Goal: Task Accomplishment & Management: Manage account settings

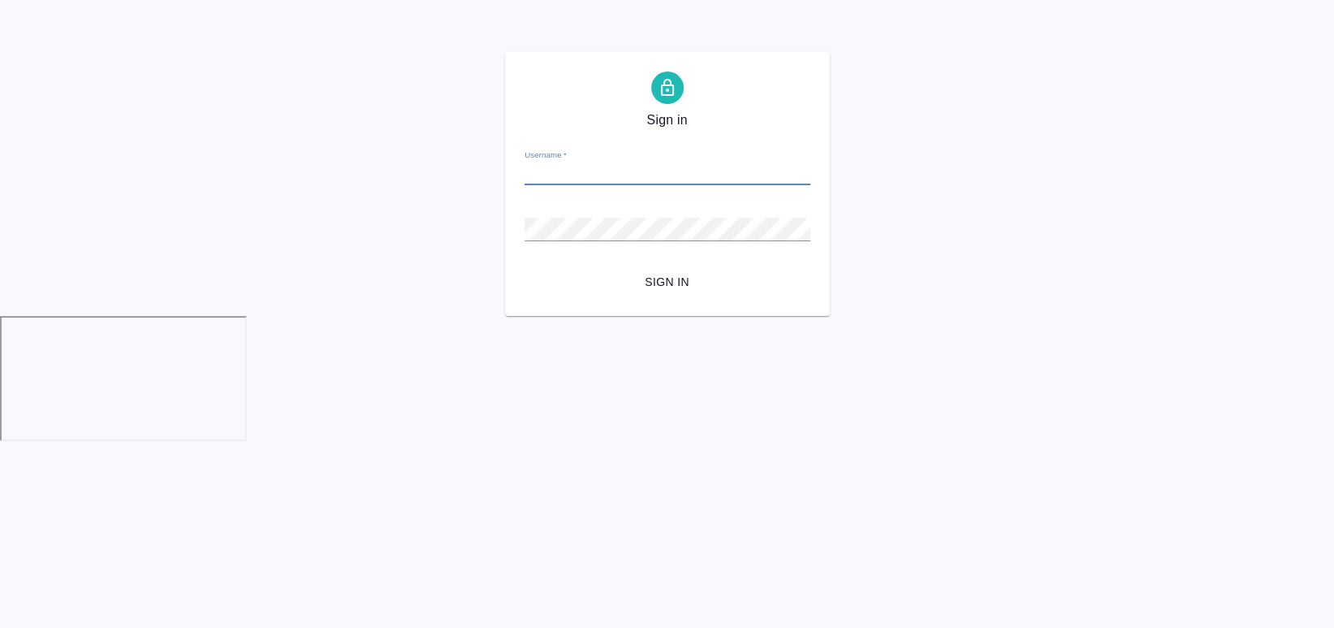
click at [606, 189] on form "Username   * Password   * urlPath   * / Sign in" at bounding box center [668, 216] width 286 height 160
click at [604, 174] on input "Username   *" at bounding box center [668, 173] width 286 height 23
type input "a.chekhalkova@awatera.com"
click at [525, 267] on button "Sign in" at bounding box center [668, 282] width 286 height 30
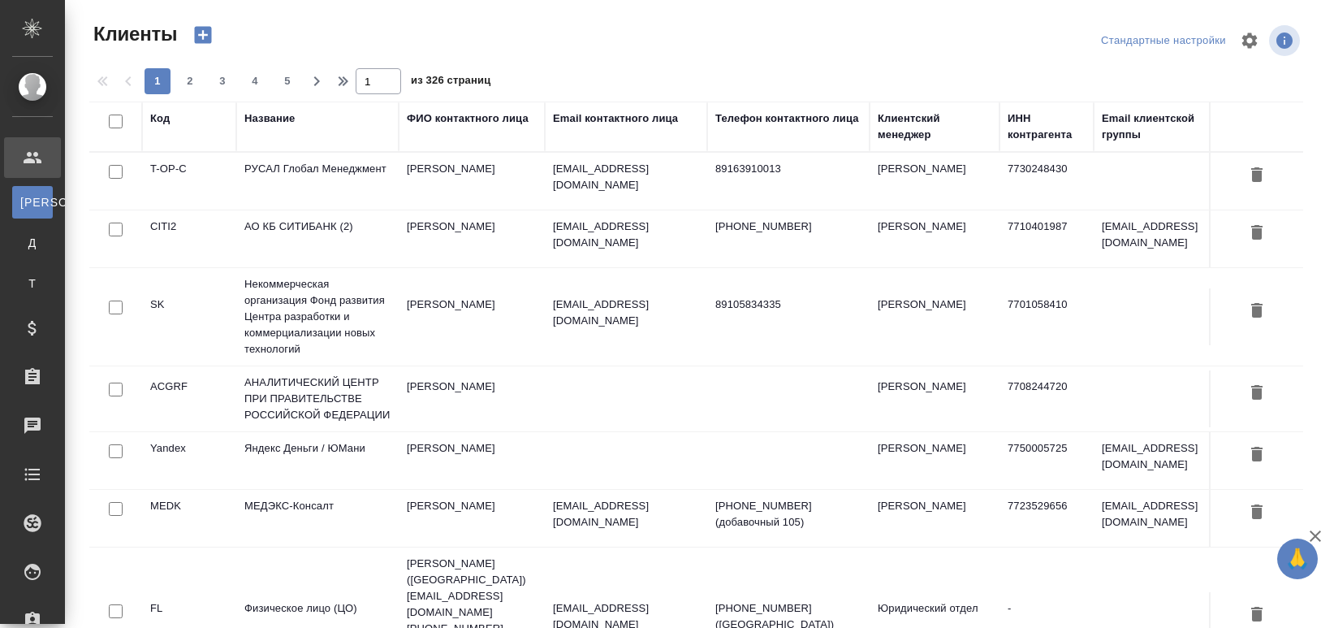
select select "RU"
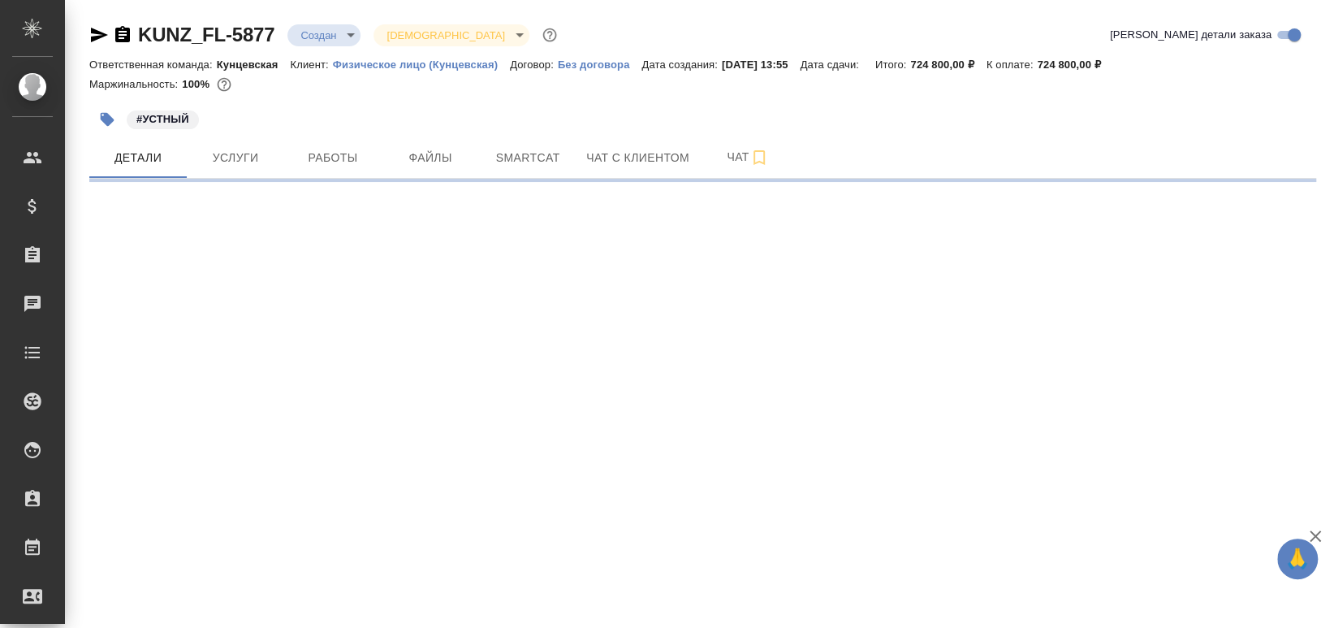
select select "RU"
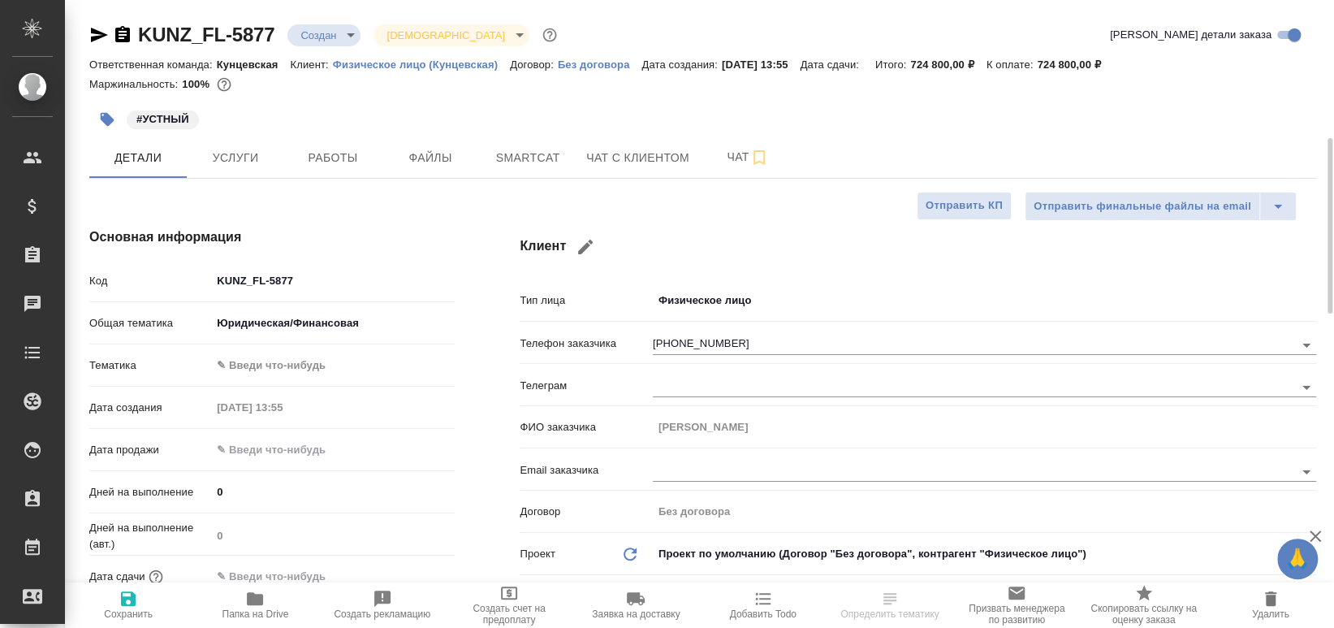
type textarea "x"
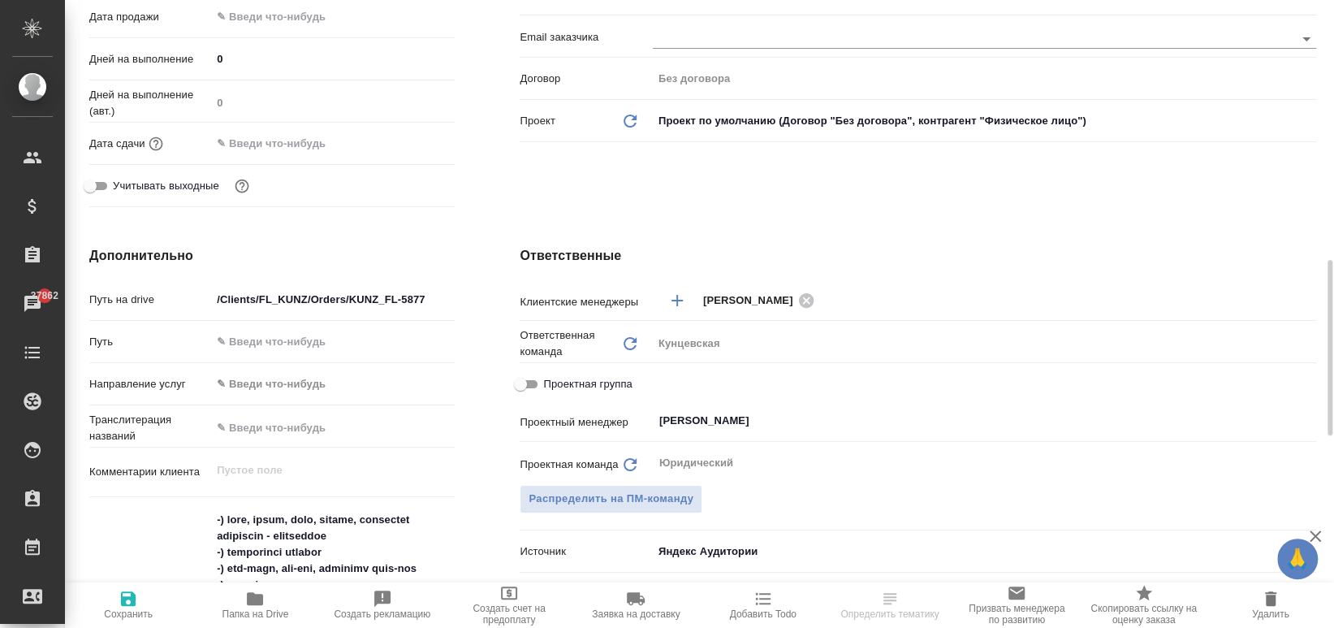
scroll to position [650, 0]
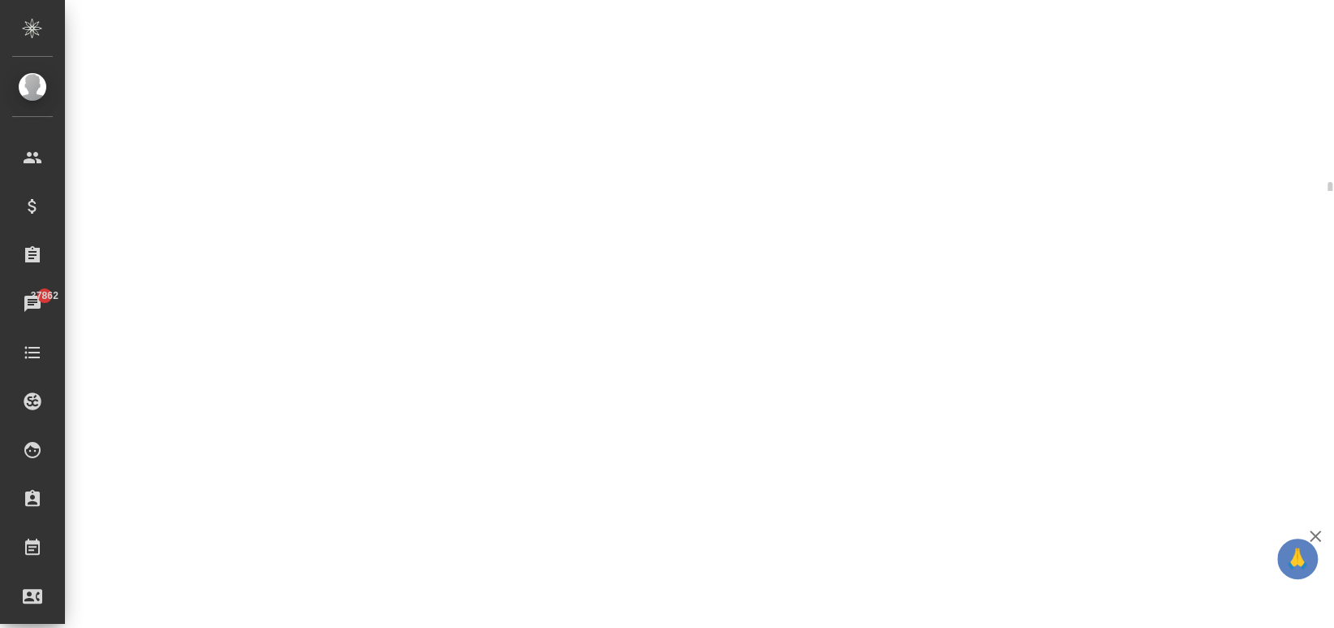
select select "RU"
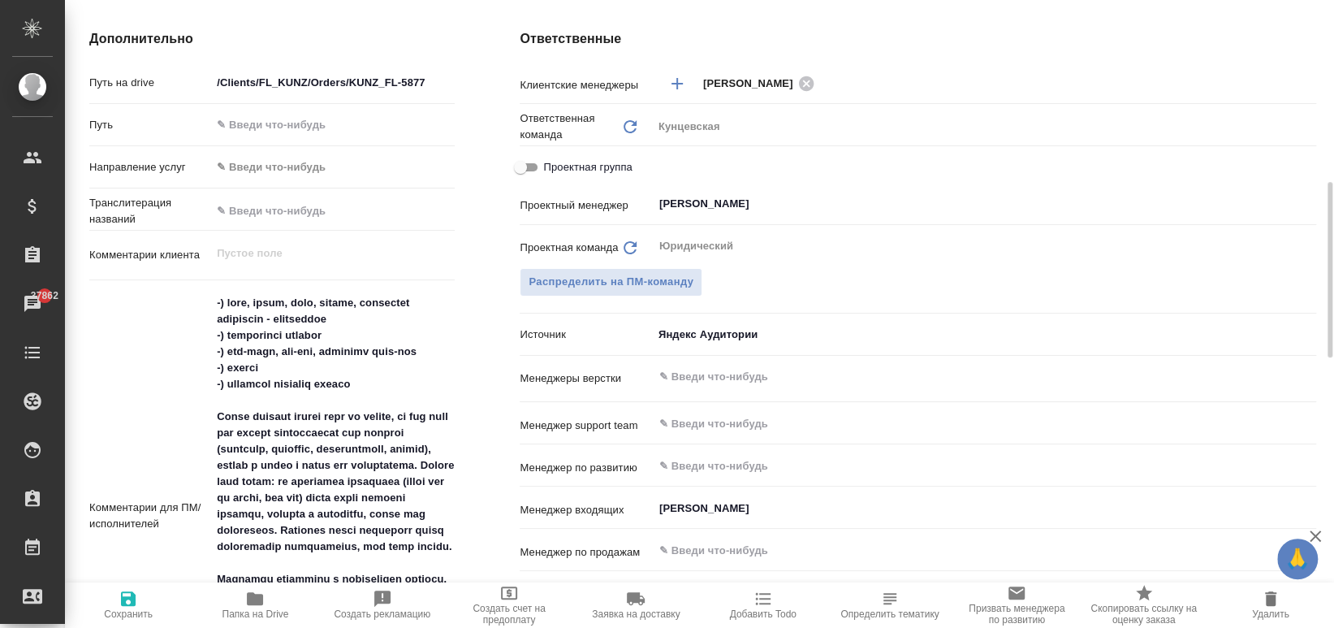
type textarea "x"
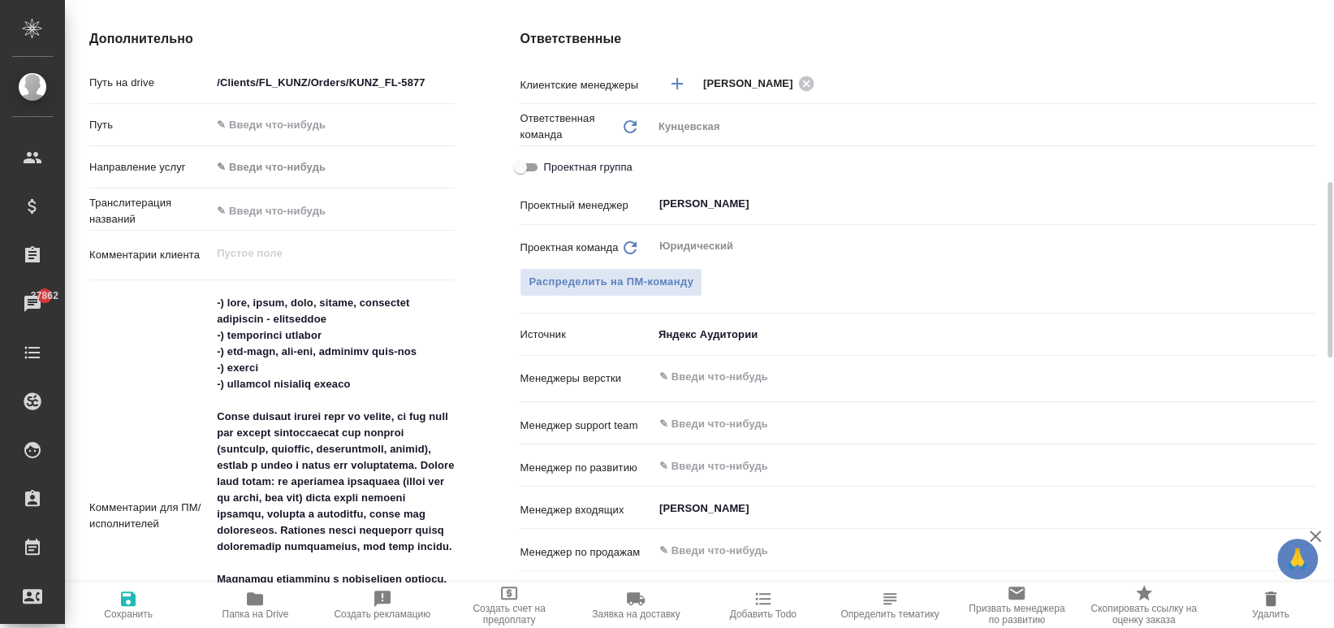
type textarea "x"
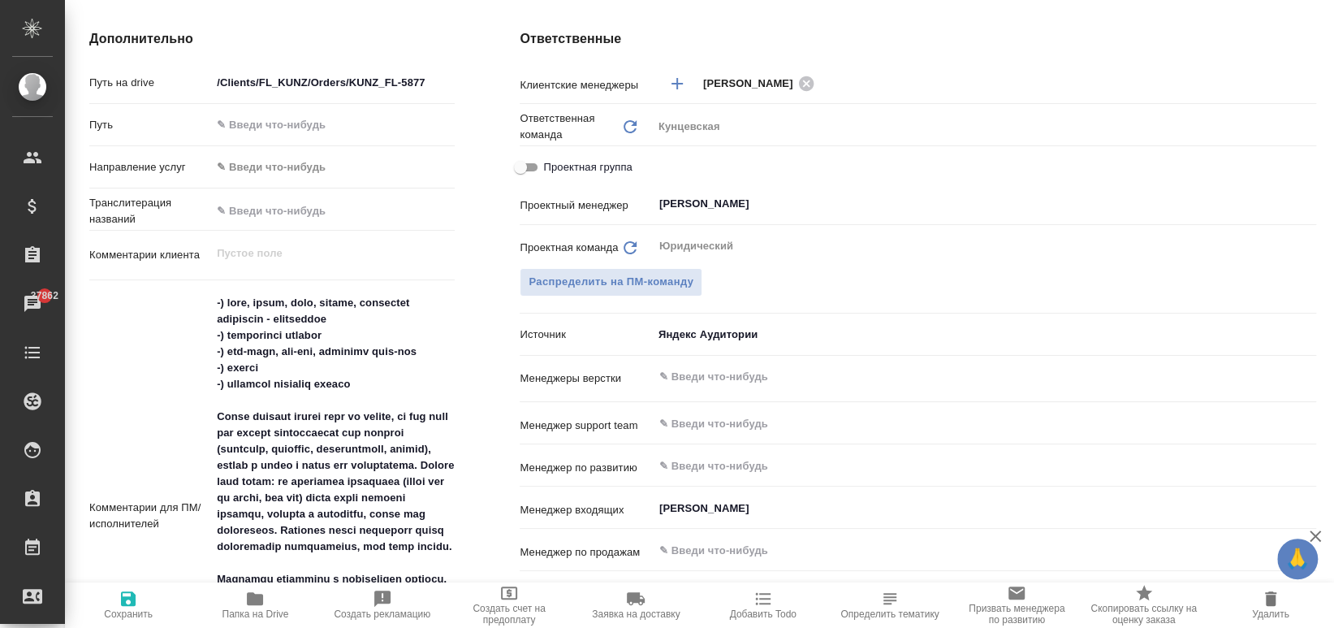
type textarea "x"
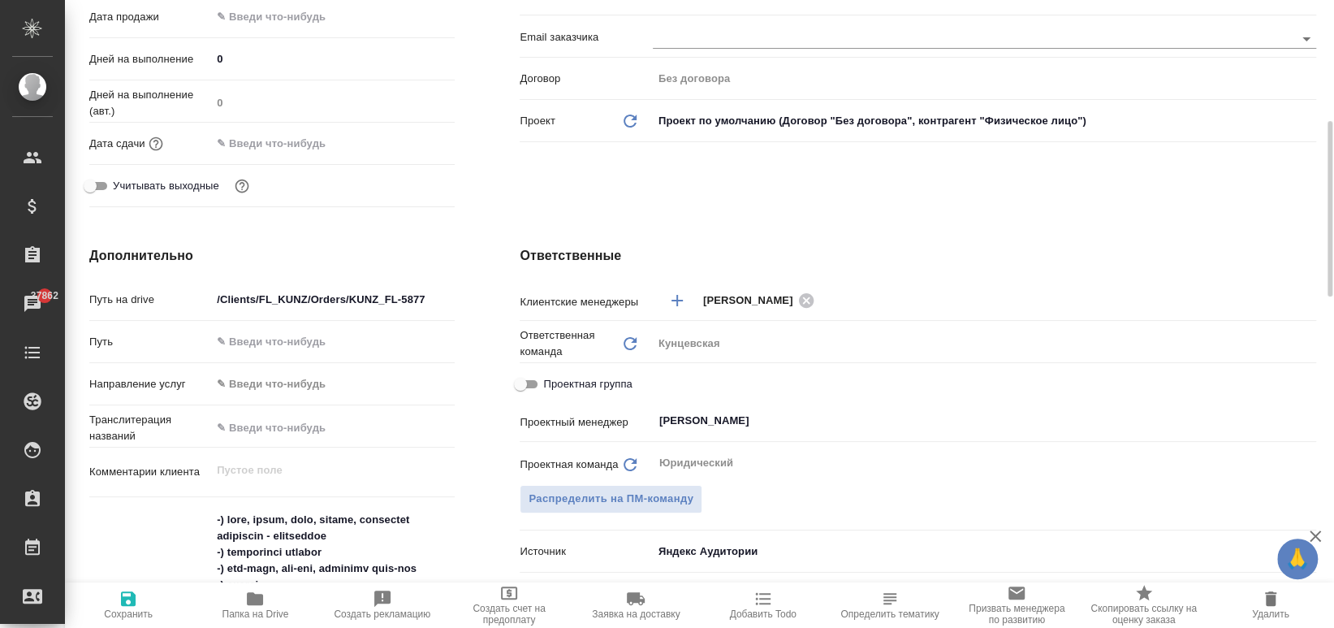
scroll to position [0, 0]
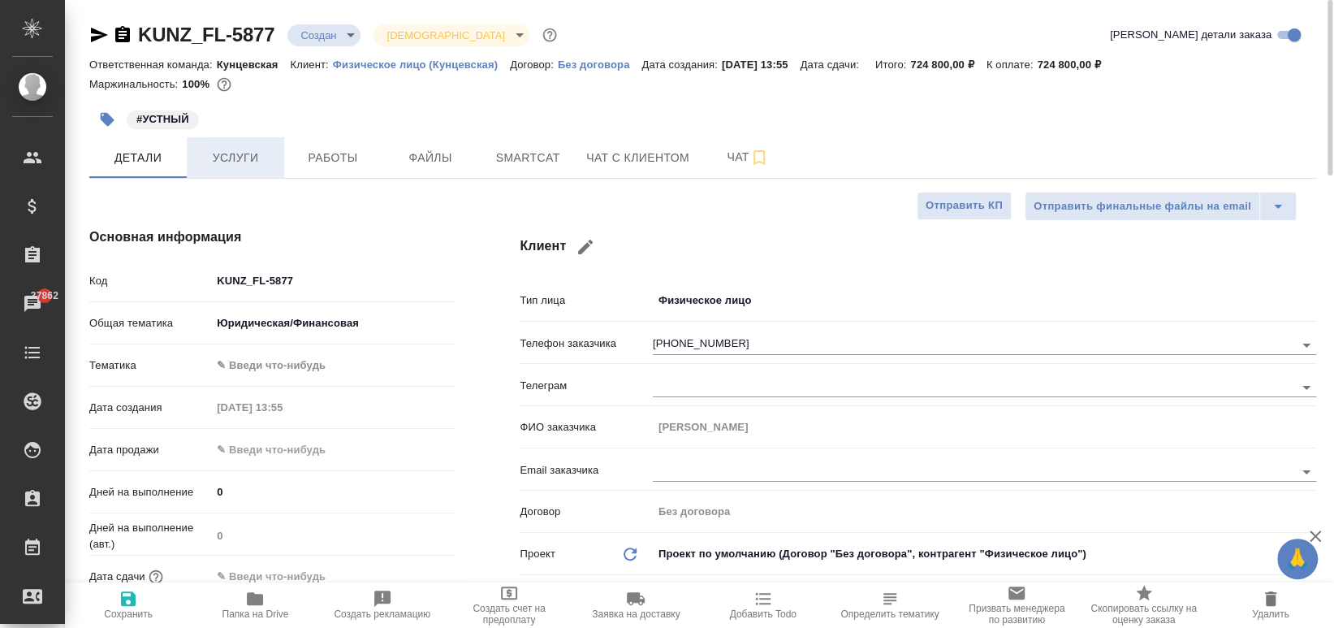
click at [239, 153] on span "Услуги" at bounding box center [236, 158] width 78 height 20
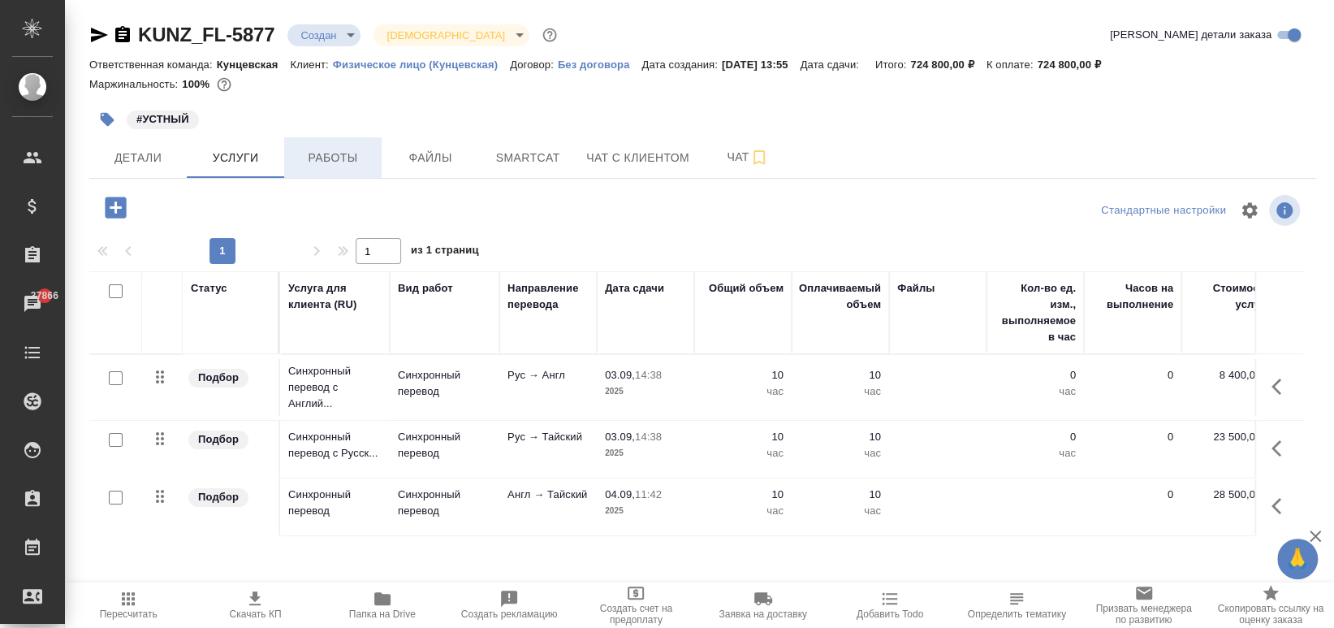
click at [331, 171] on button "Работы" at bounding box center [332, 157] width 97 height 41
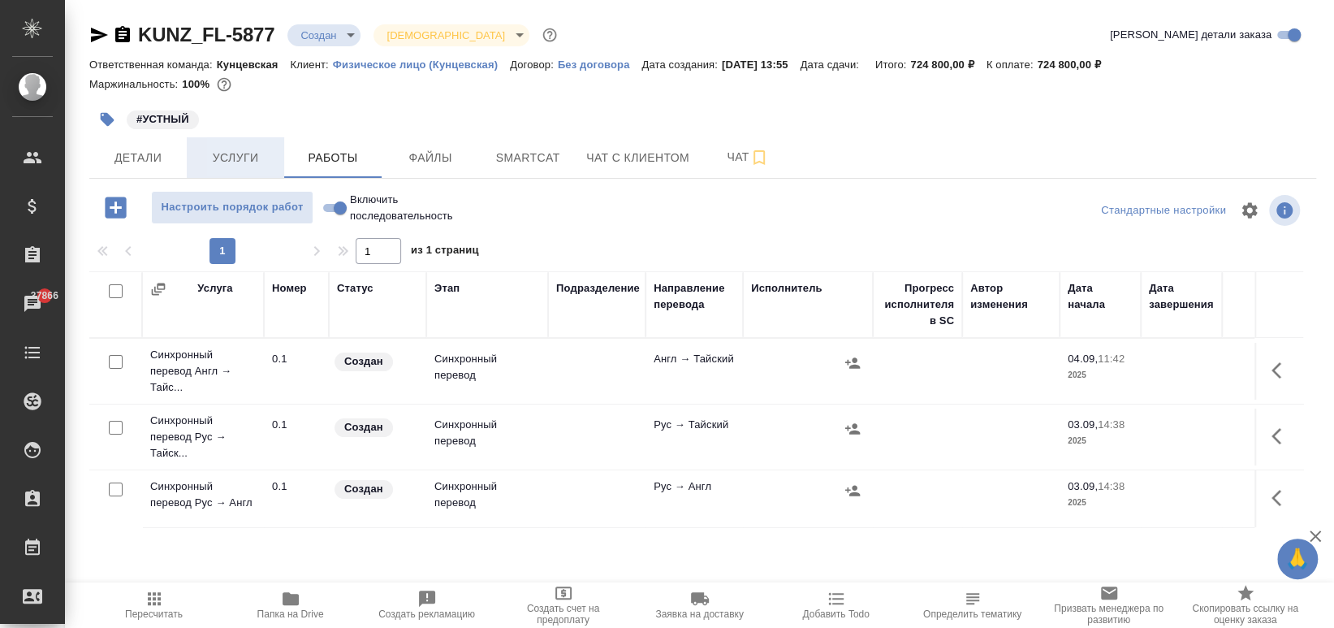
click at [257, 166] on span "Услуги" at bounding box center [236, 158] width 78 height 20
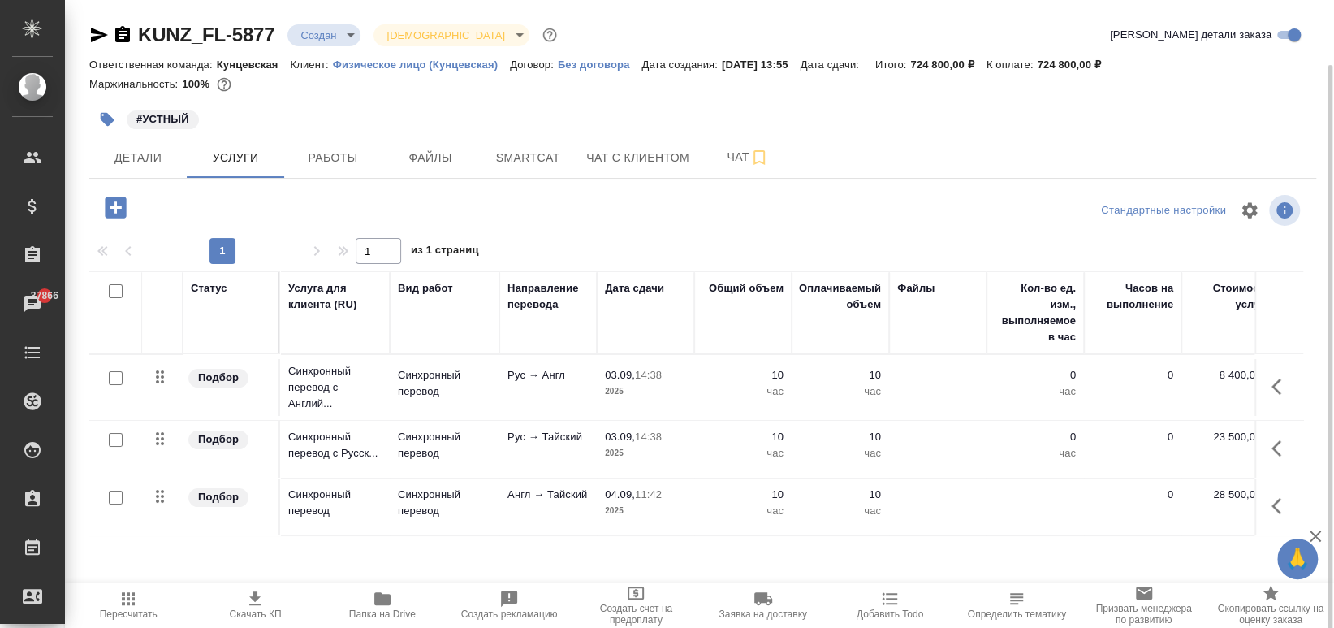
scroll to position [33, 0]
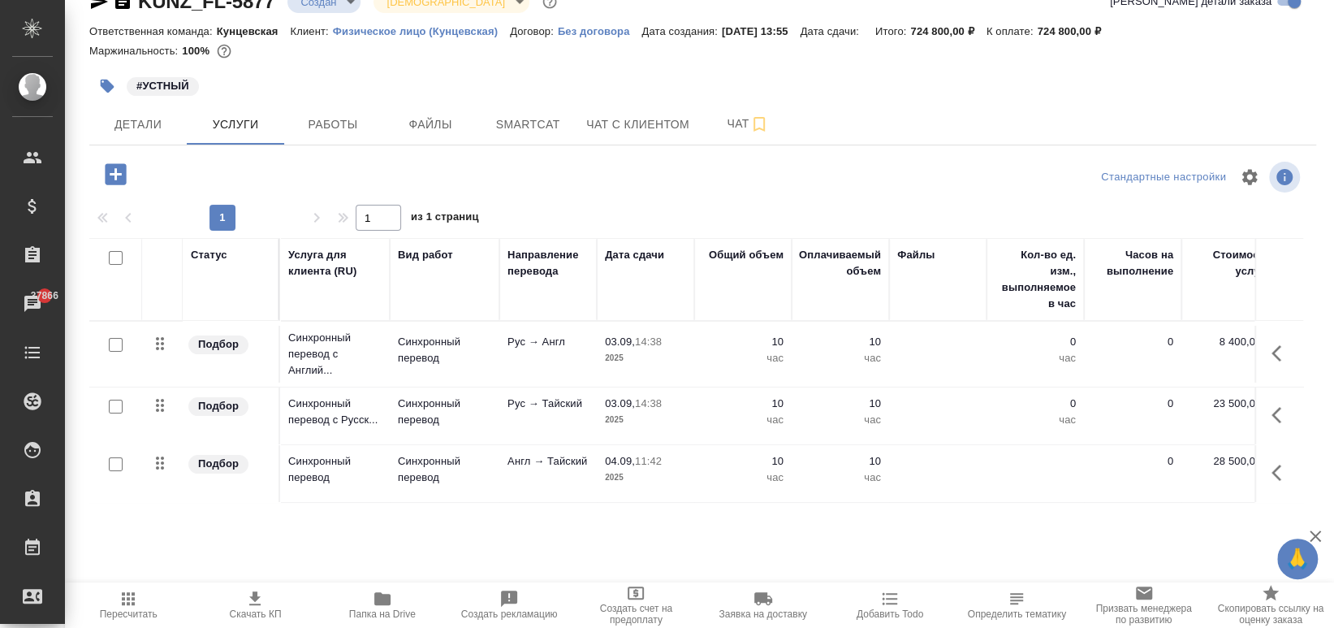
drag, startPoint x: 488, startPoint y: 584, endPoint x: 783, endPoint y: 544, distance: 297.5
click at [800, 538] on div "Стандартные настройки 1 1 из 1 страниц Статус Услуга для клиента (RU) Вид работ…" at bounding box center [702, 373] width 1227 height 430
click at [734, 558] on div "Статус Услуга для клиента (RU) Вид работ Направление перевода Дата сдачи Общий …" at bounding box center [696, 412] width 1214 height 349
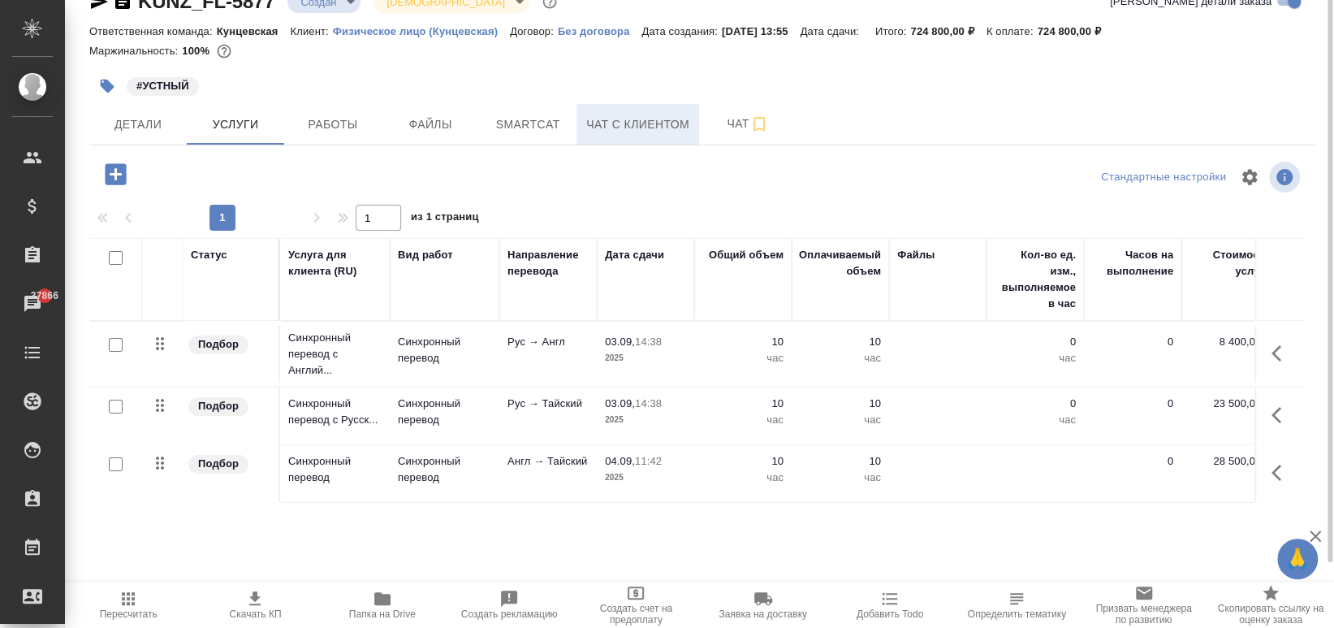
scroll to position [0, 0]
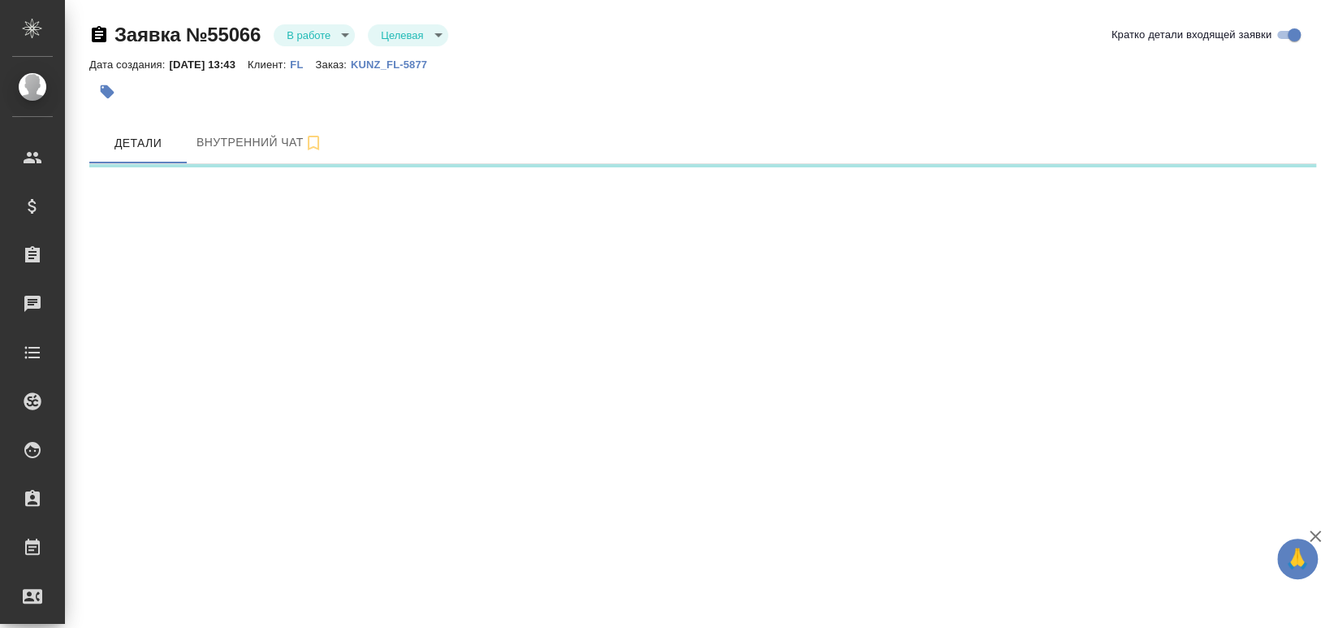
select select "RU"
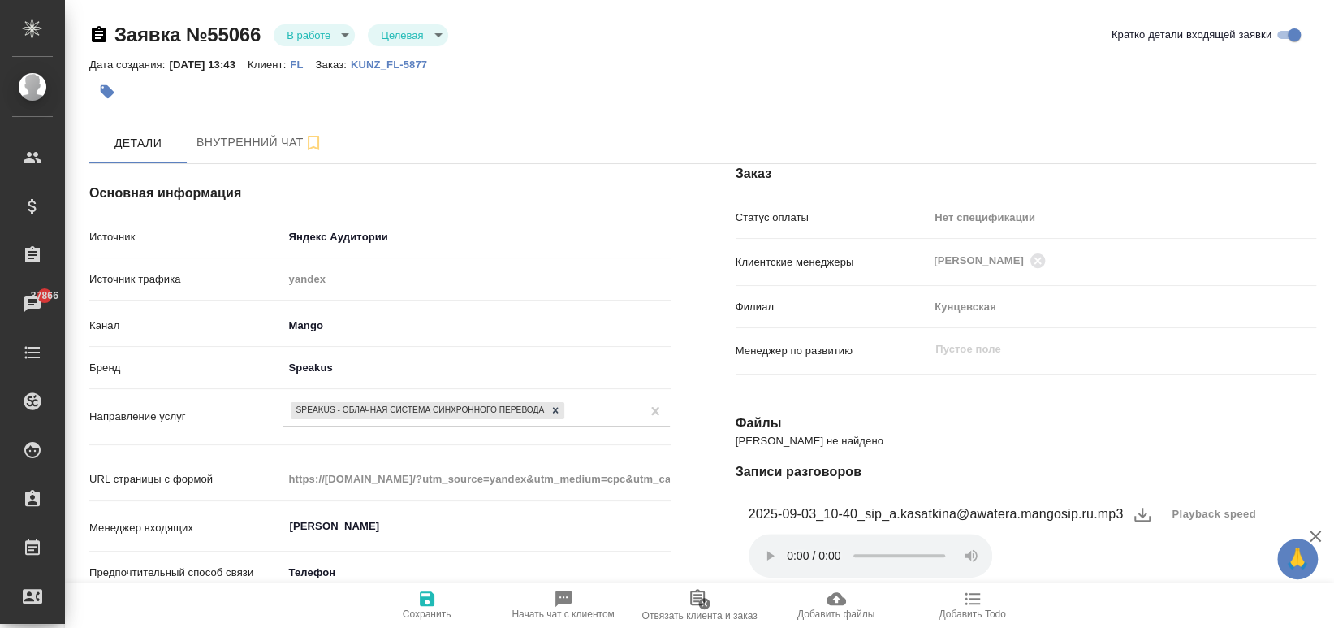
scroll to position [108, 0]
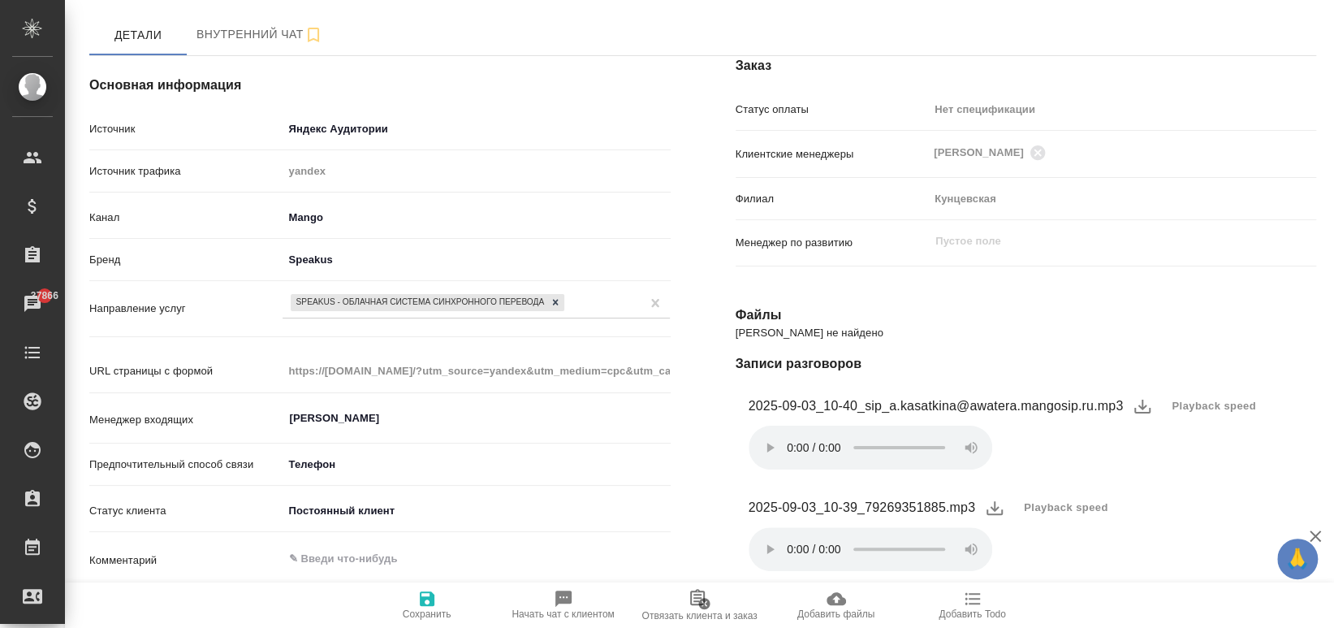
type textarea "x"
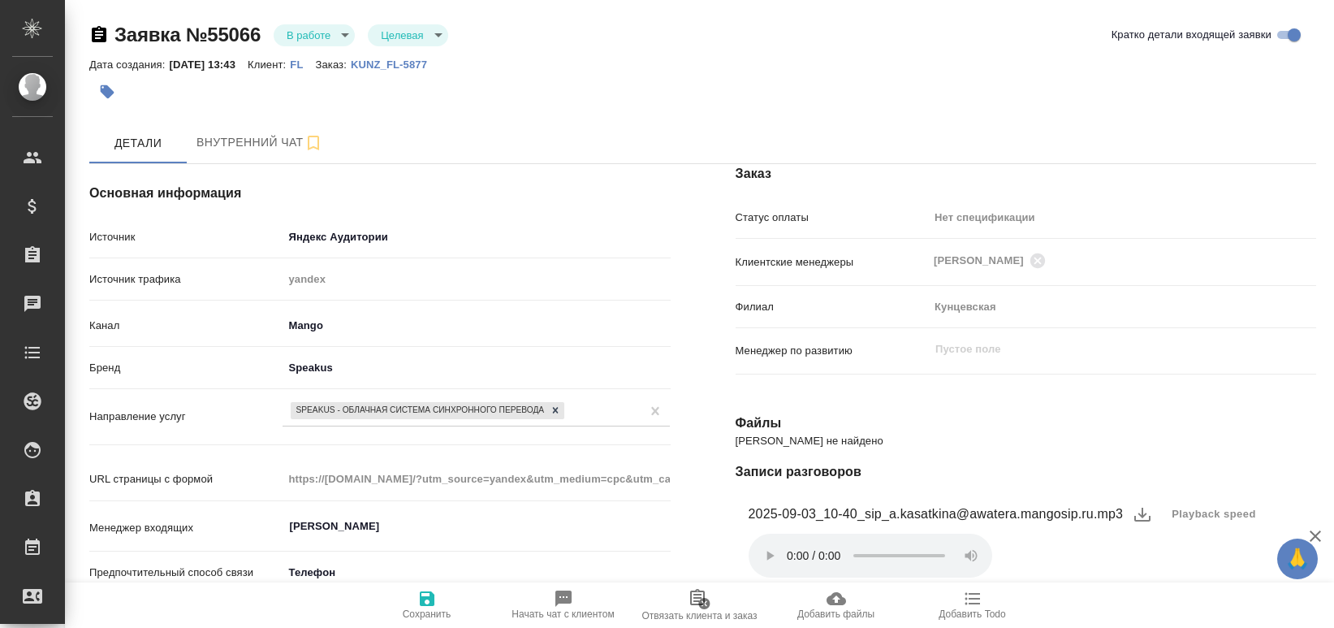
select select "RU"
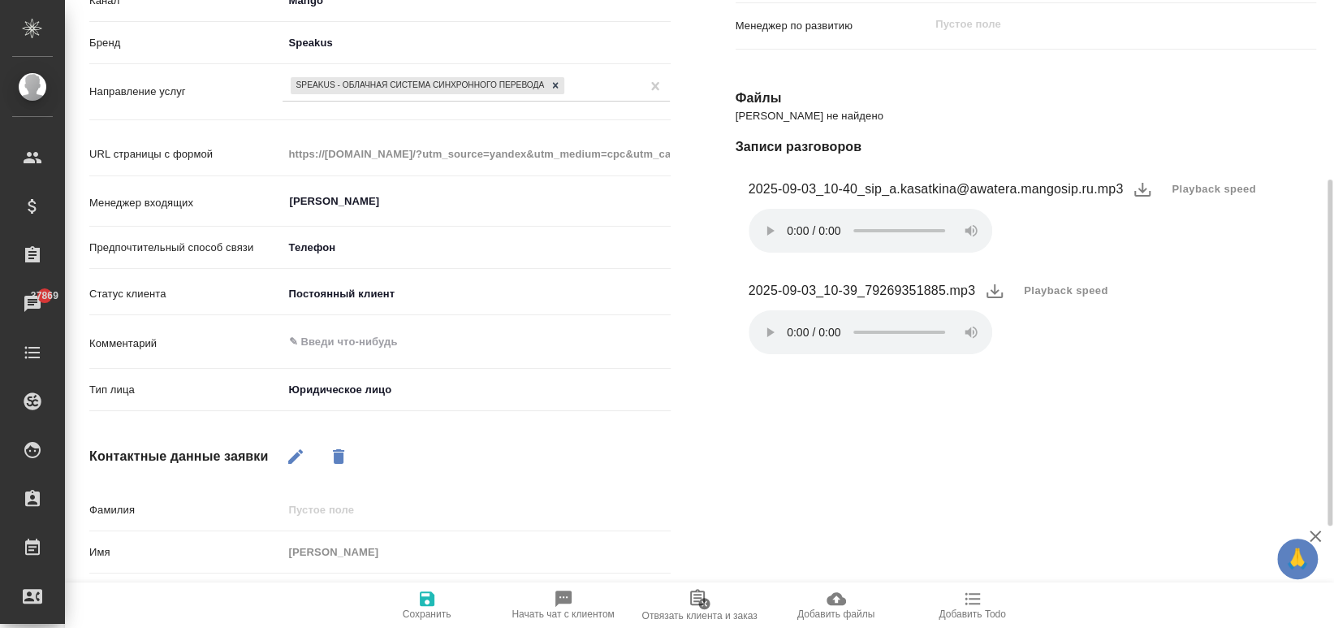
scroll to position [510, 0]
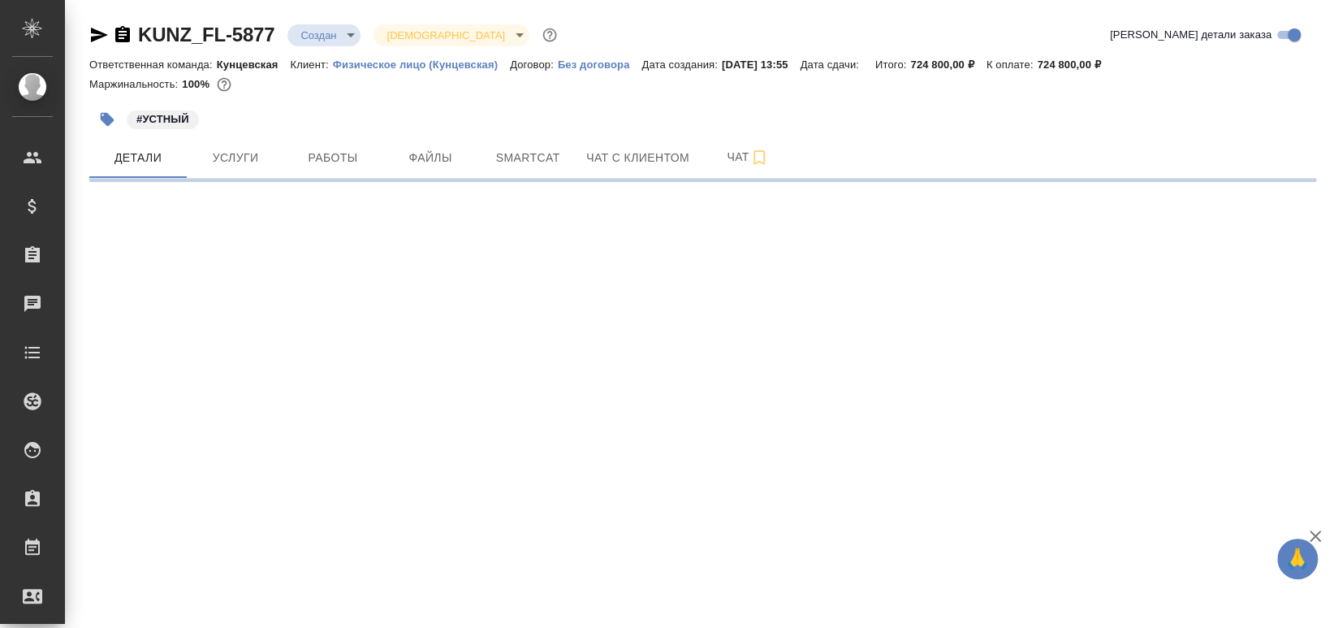
select select "RU"
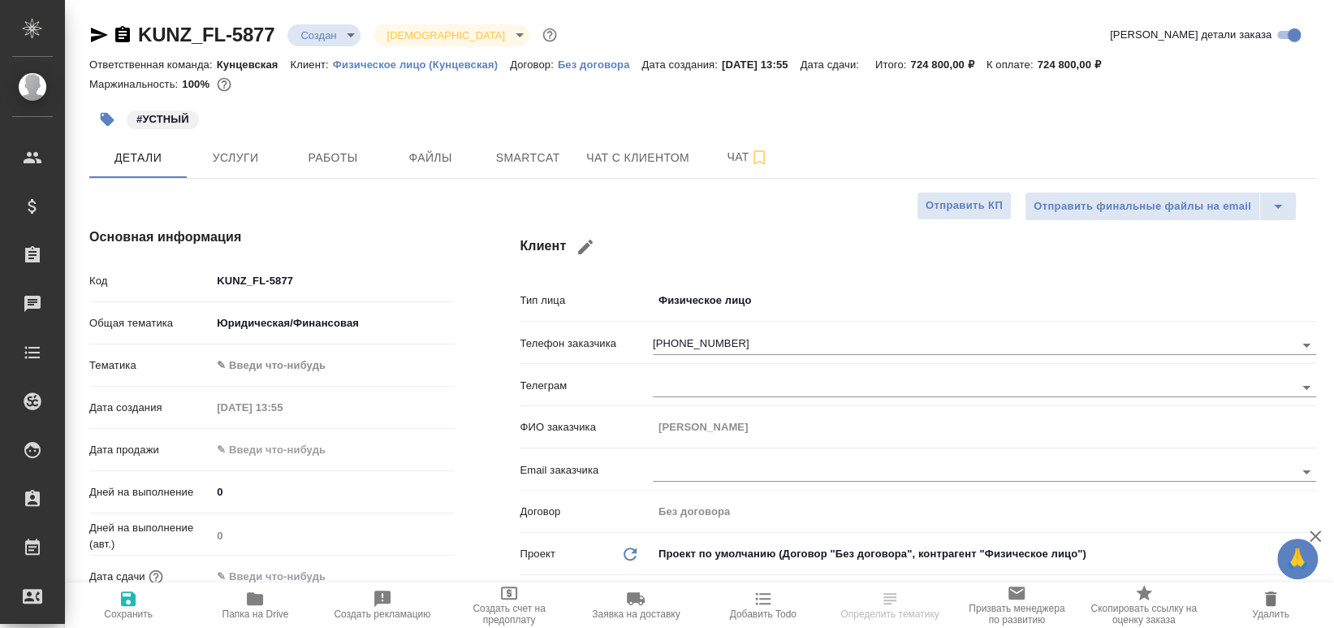
type textarea "x"
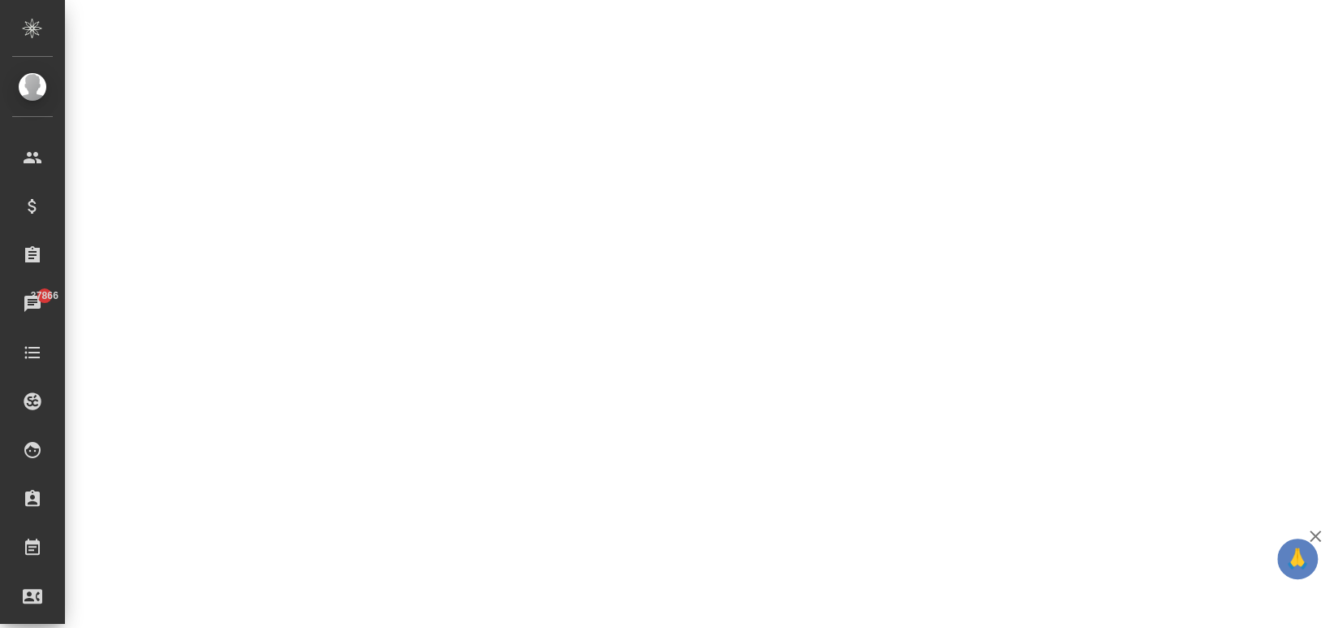
scroll to position [758, 0]
select select "RU"
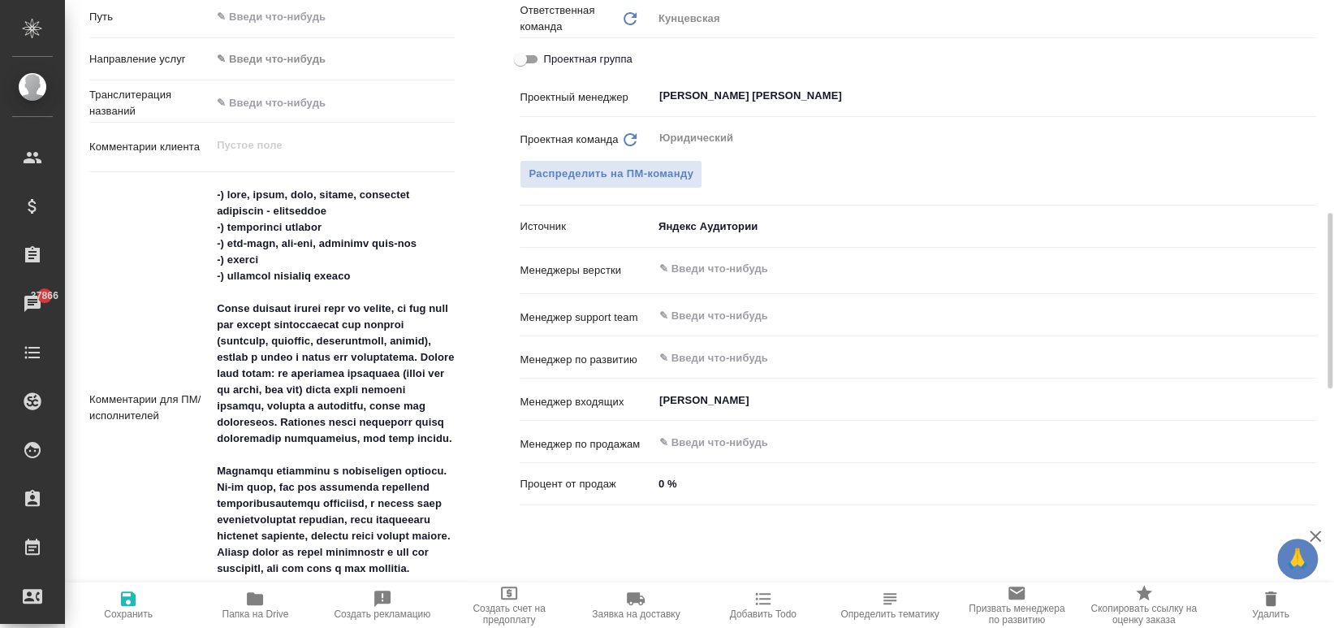
type textarea "x"
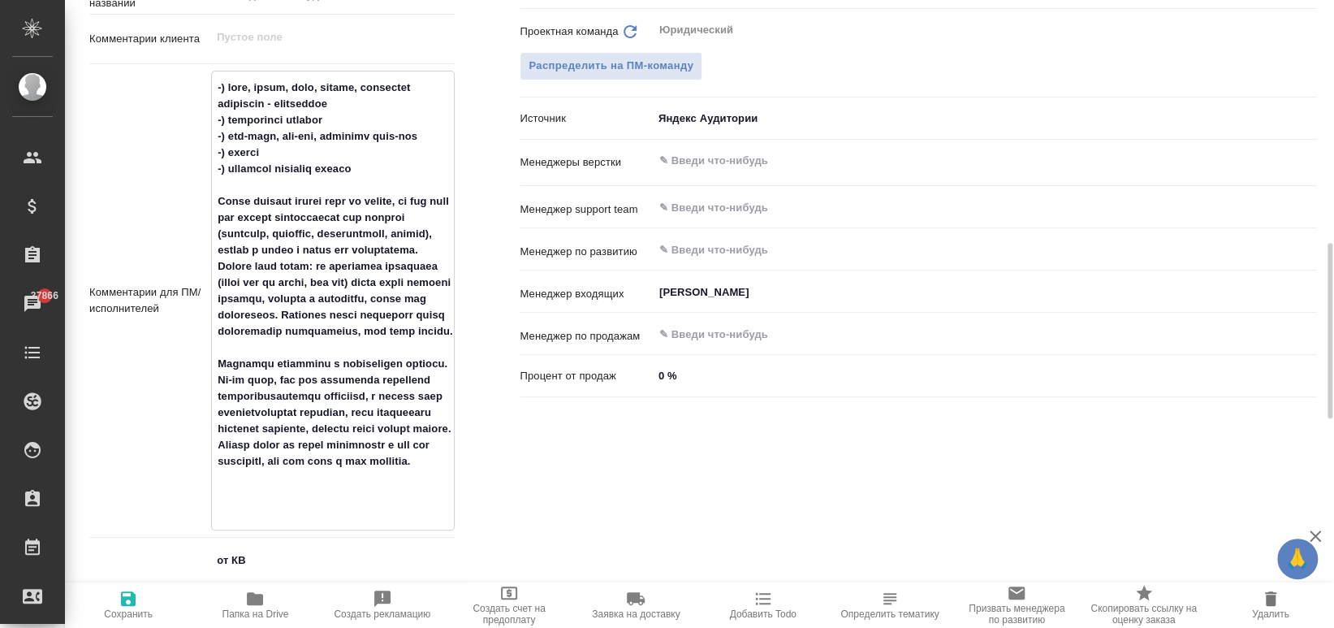
drag, startPoint x: 292, startPoint y: 409, endPoint x: 450, endPoint y: 481, distance: 173.8
click at [450, 481] on textarea at bounding box center [333, 299] width 242 height 450
type textarea "x"
click at [534, 492] on div "Ответственные Клиентские менеджеры Веселова Юлия ​ Ответственная команда Обнови…" at bounding box center [918, 410] width 862 height 1258
click at [537, 511] on div "Ответственные Клиентские менеджеры Веселова Юлия ​ Ответственная команда Обнови…" at bounding box center [918, 409] width 862 height 1256
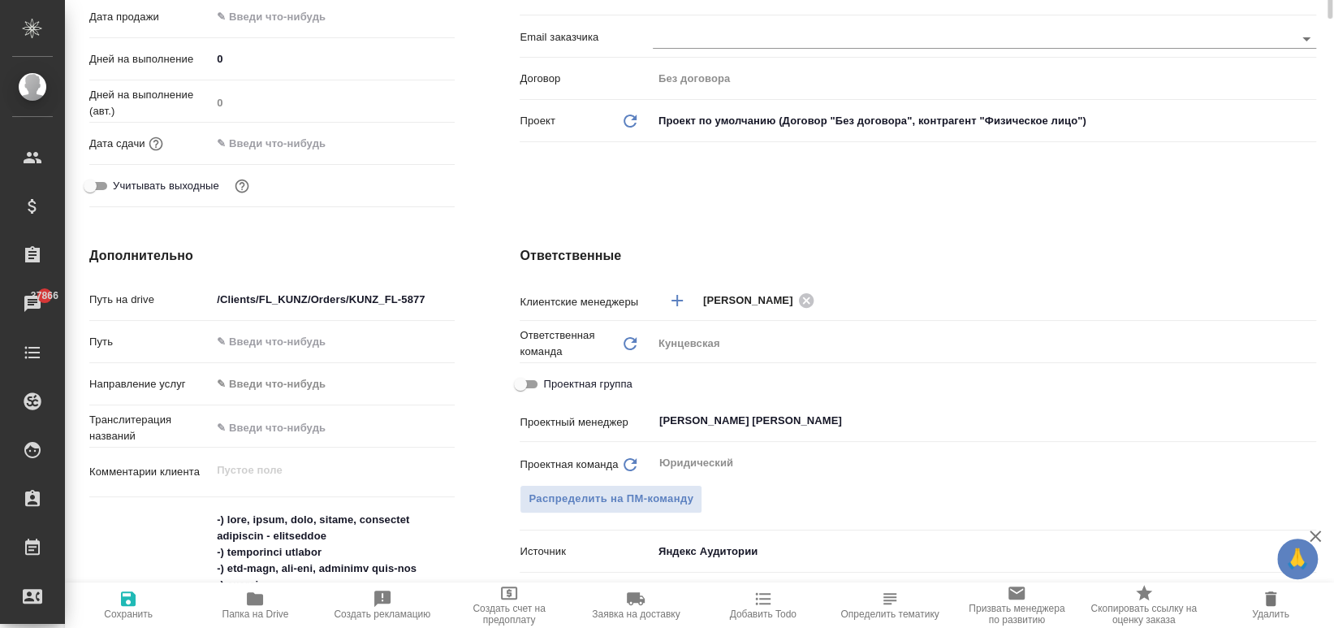
scroll to position [0, 0]
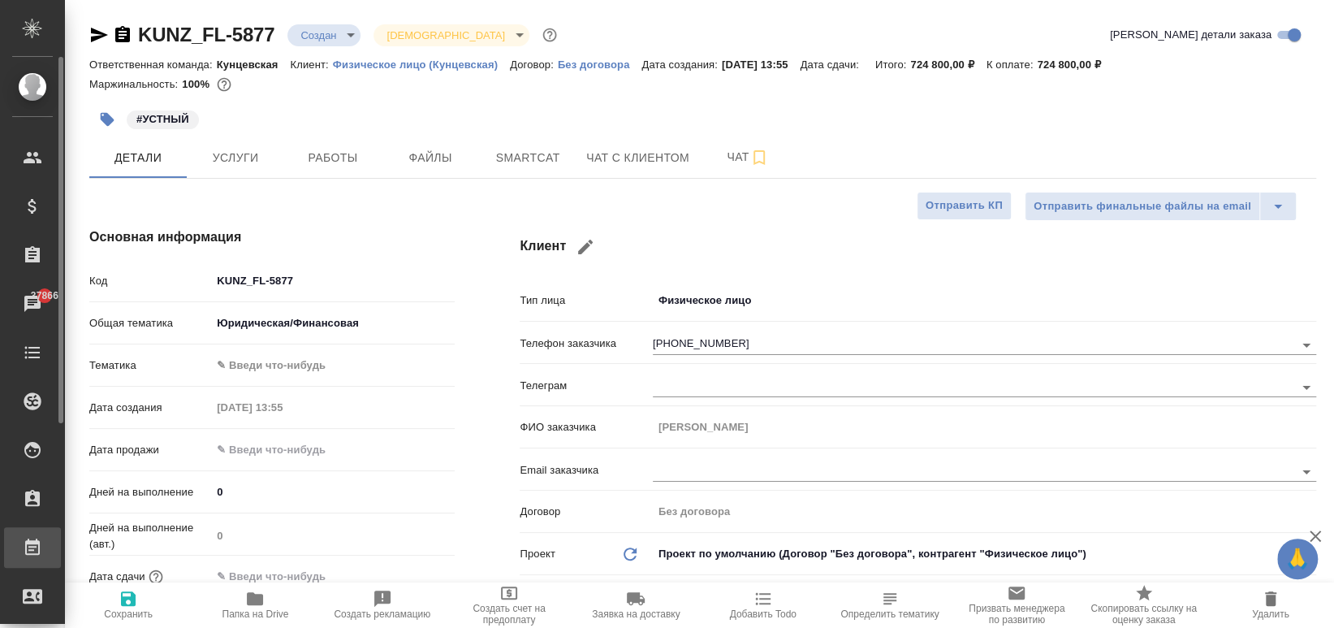
type textarea "x"
click at [97, 38] on icon "button" at bounding box center [99, 35] width 17 height 15
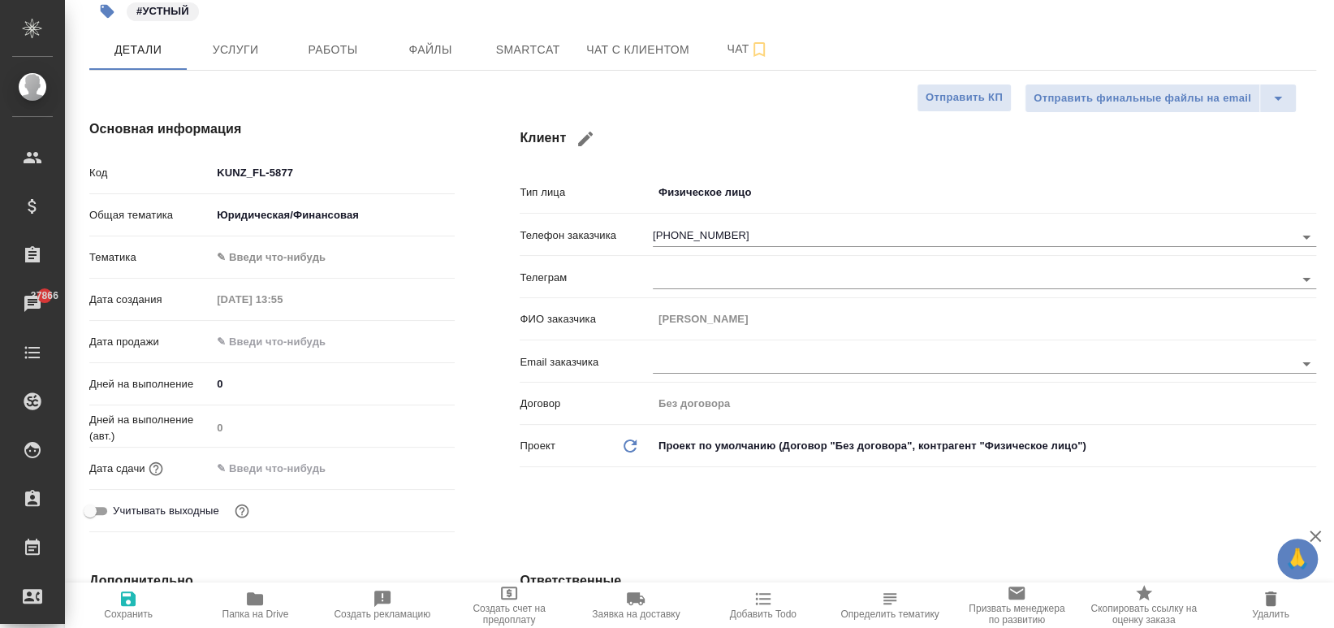
type textarea "x"
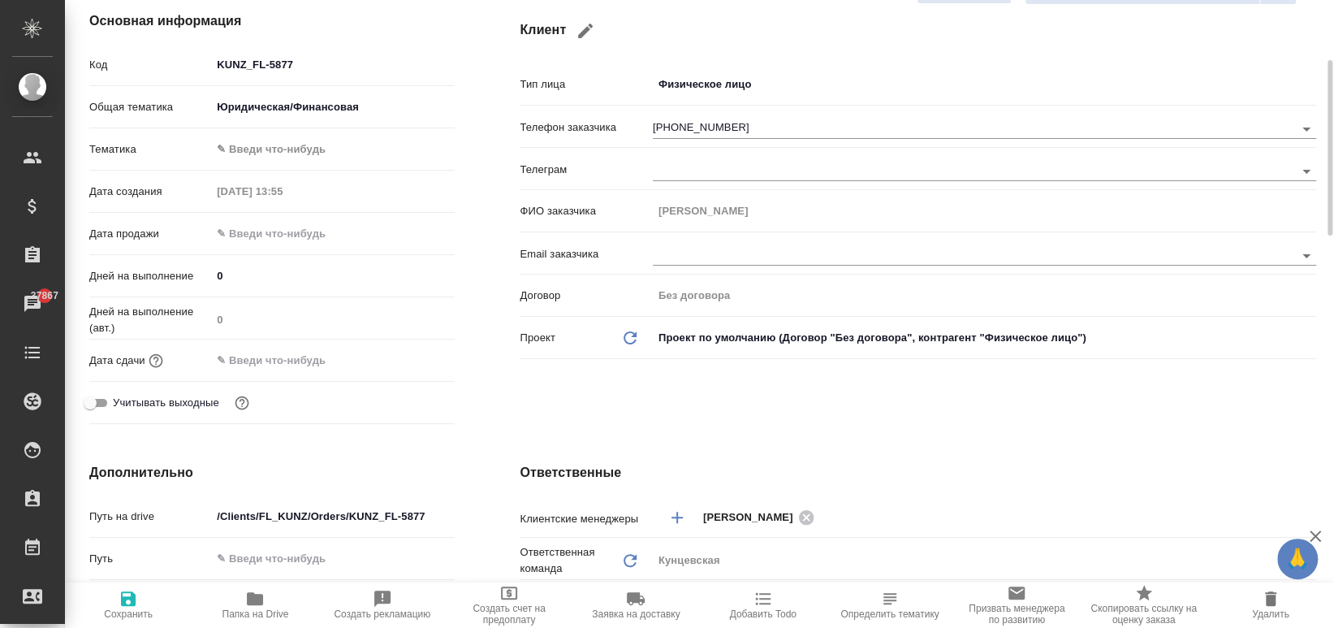
scroll to position [0, 0]
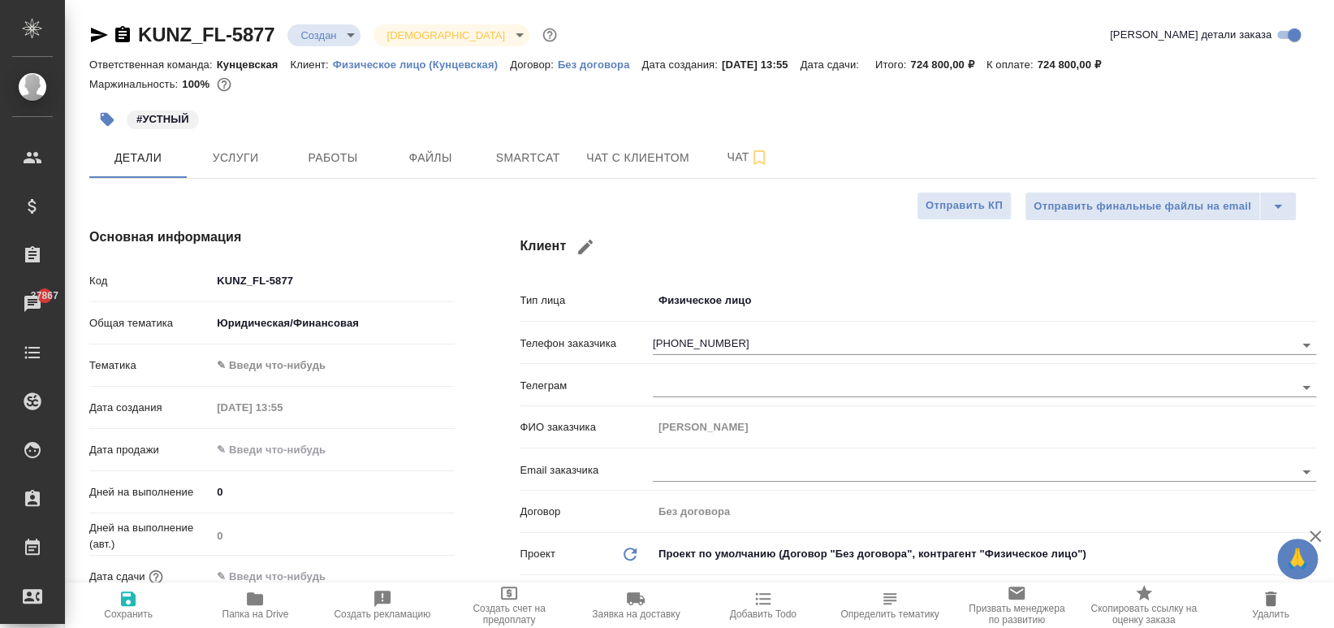
type textarea "x"
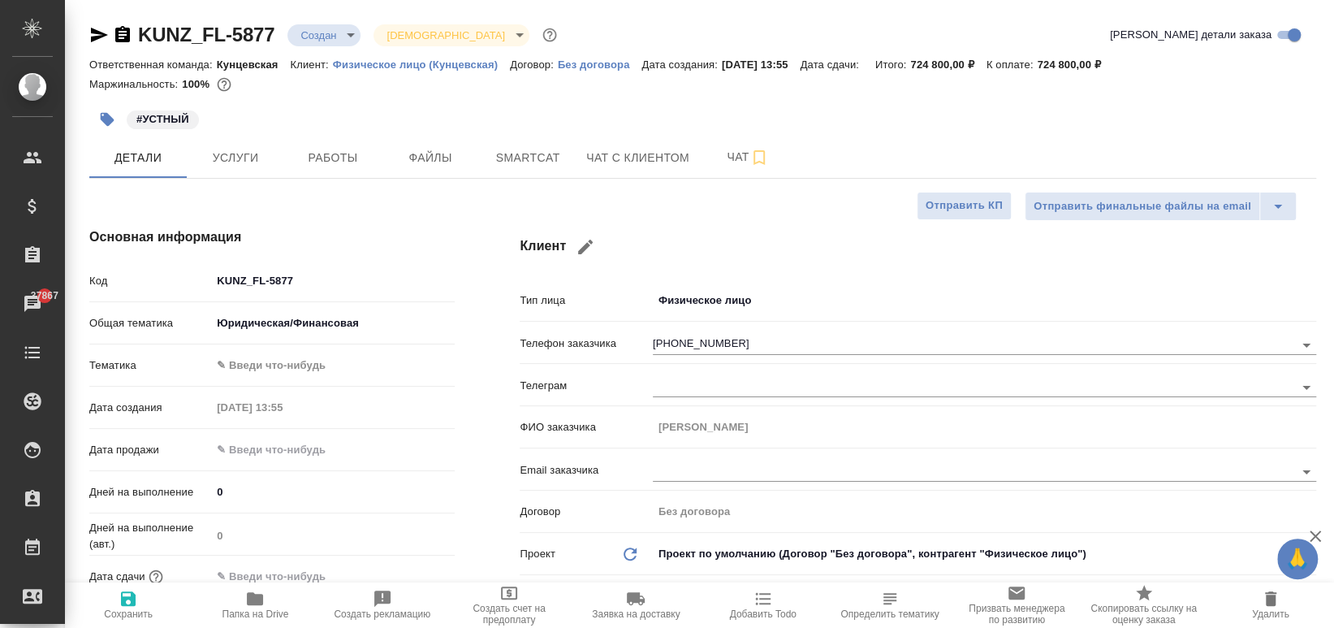
type textarea "x"
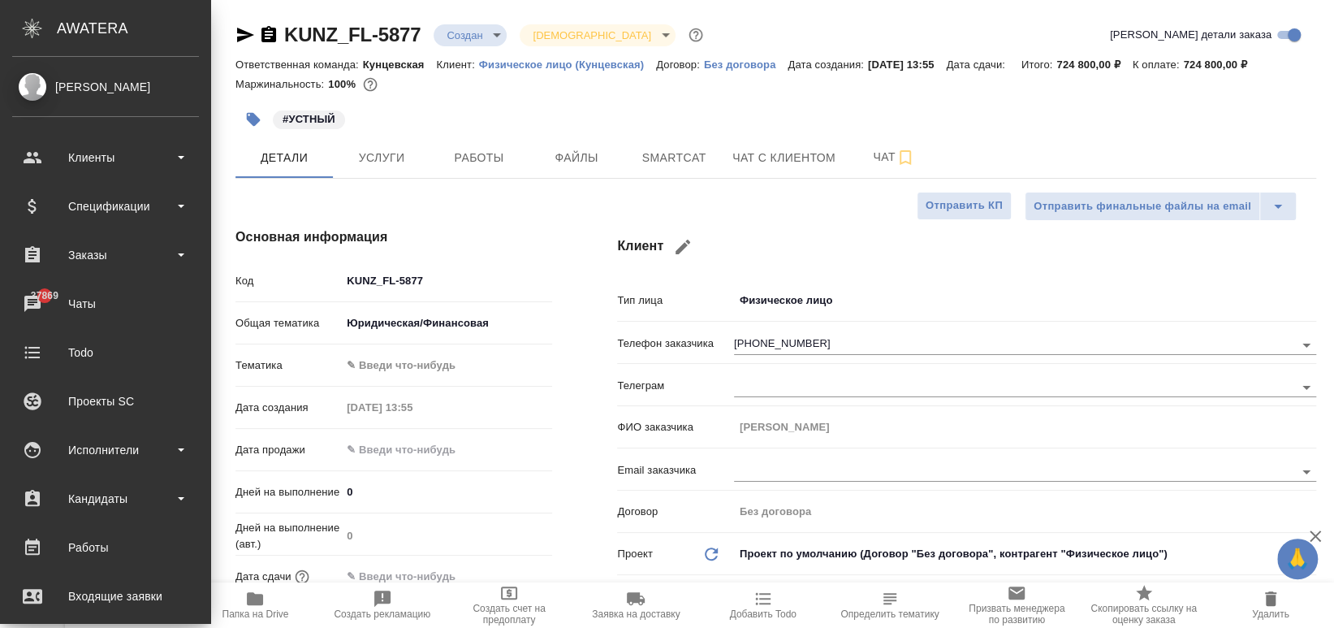
type textarea "x"
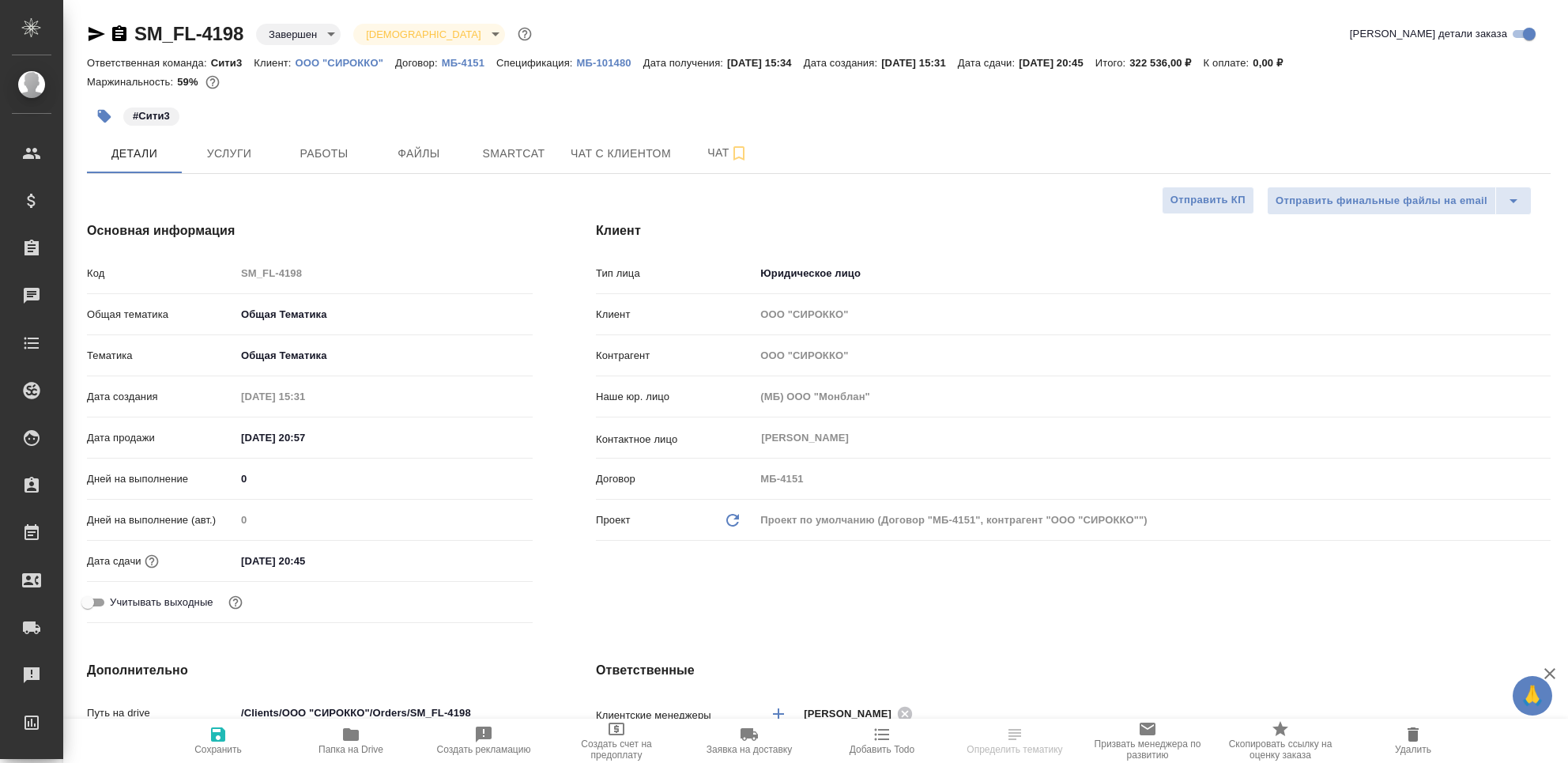
select select "RU"
type textarea "x"
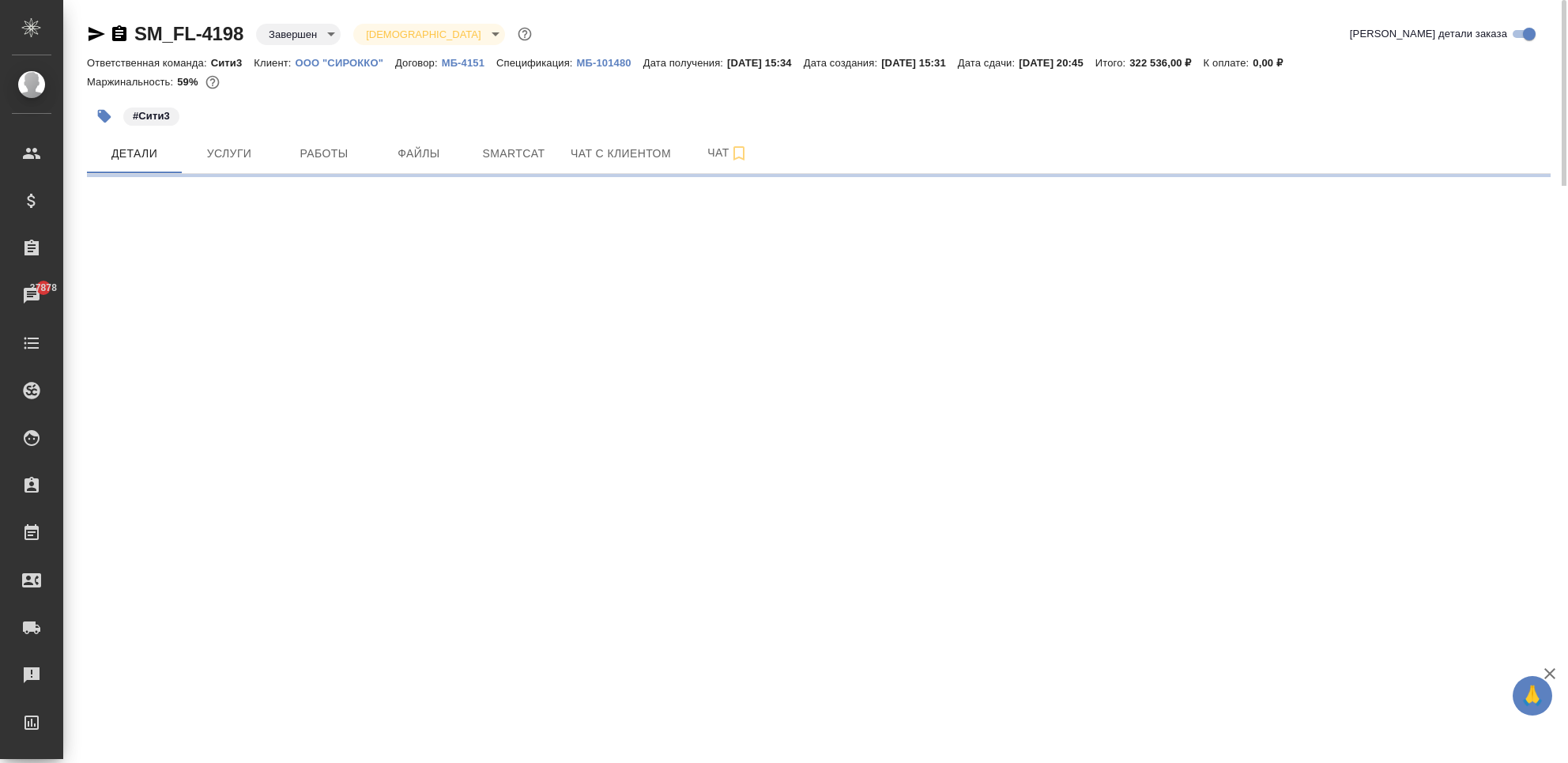
select select "RU"
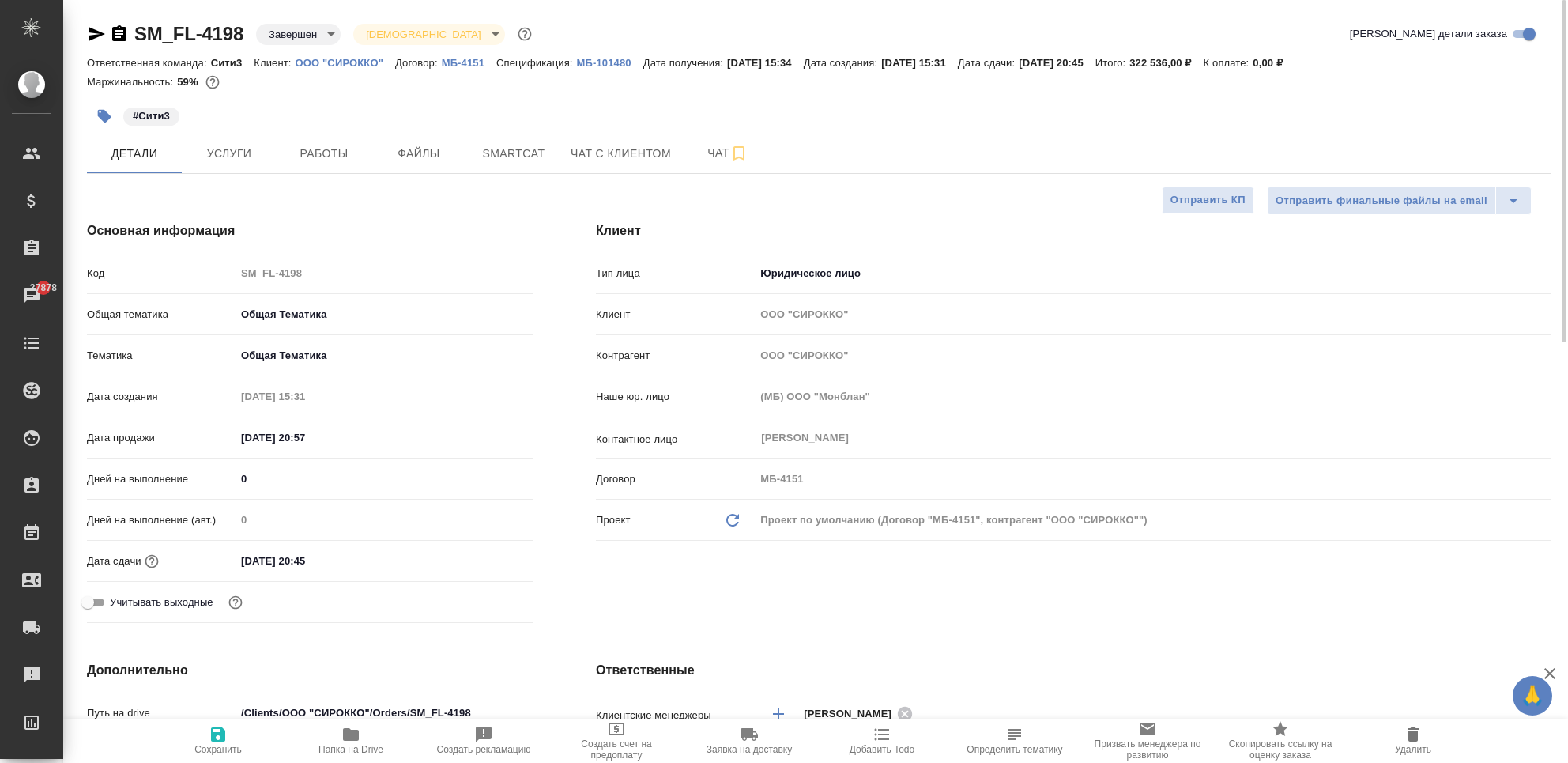
type textarea "x"
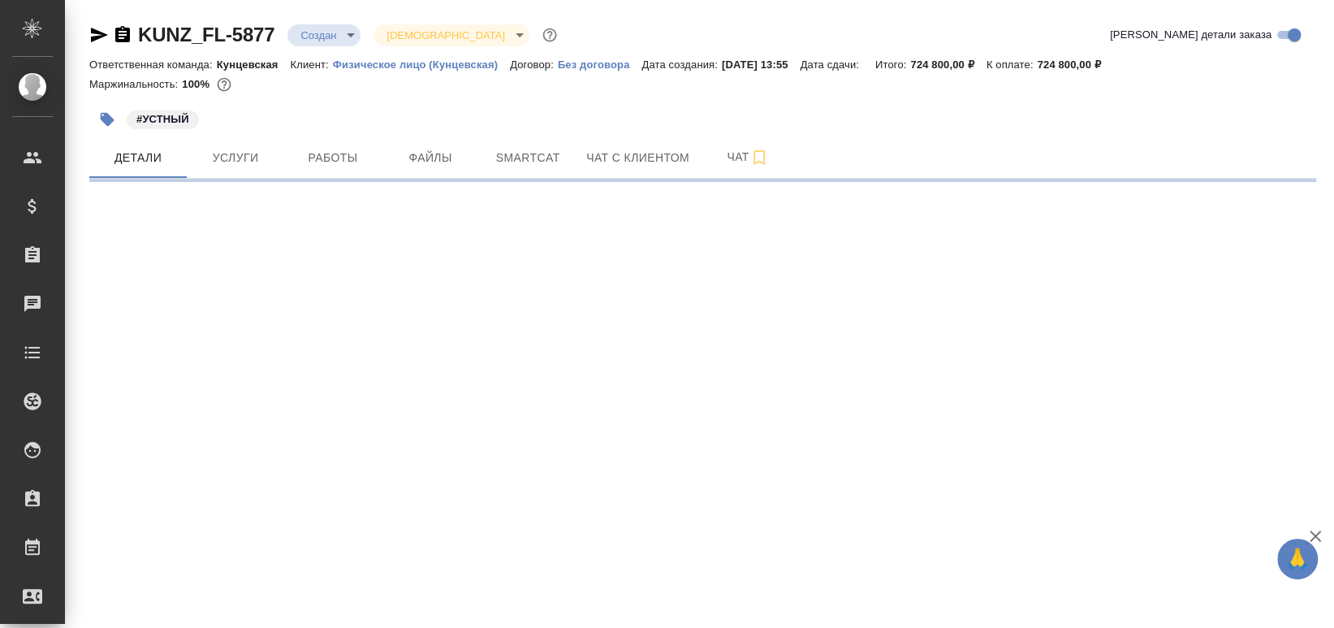
select select "RU"
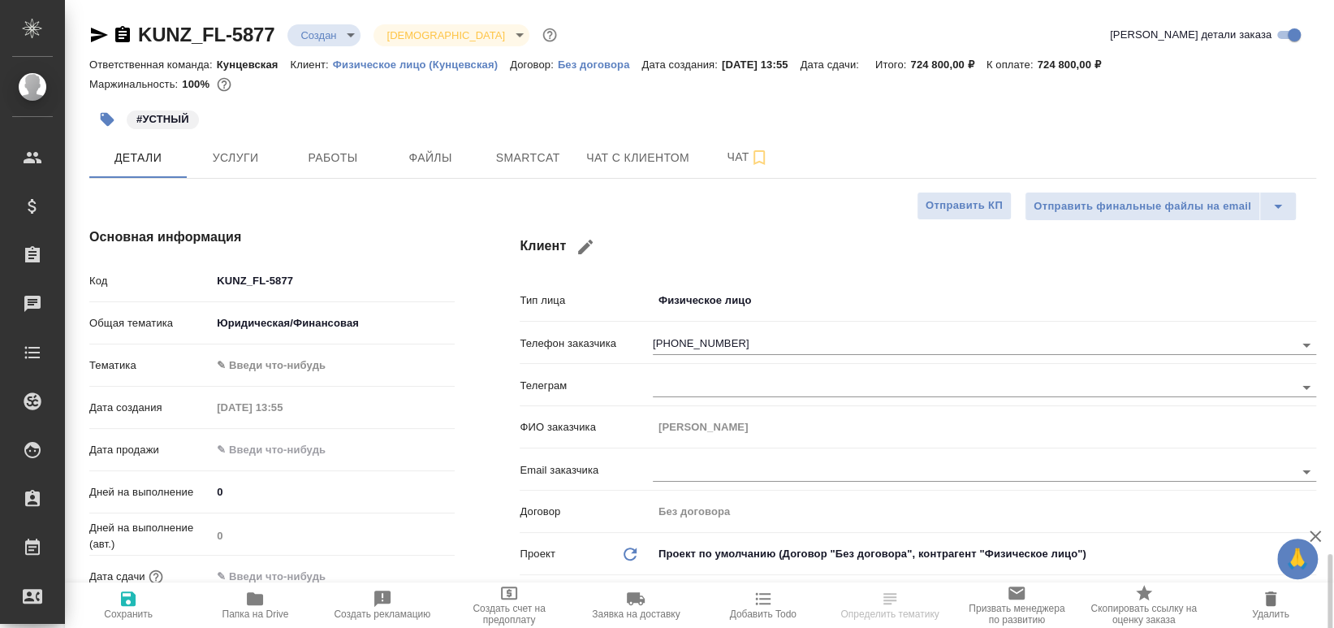
type textarea "x"
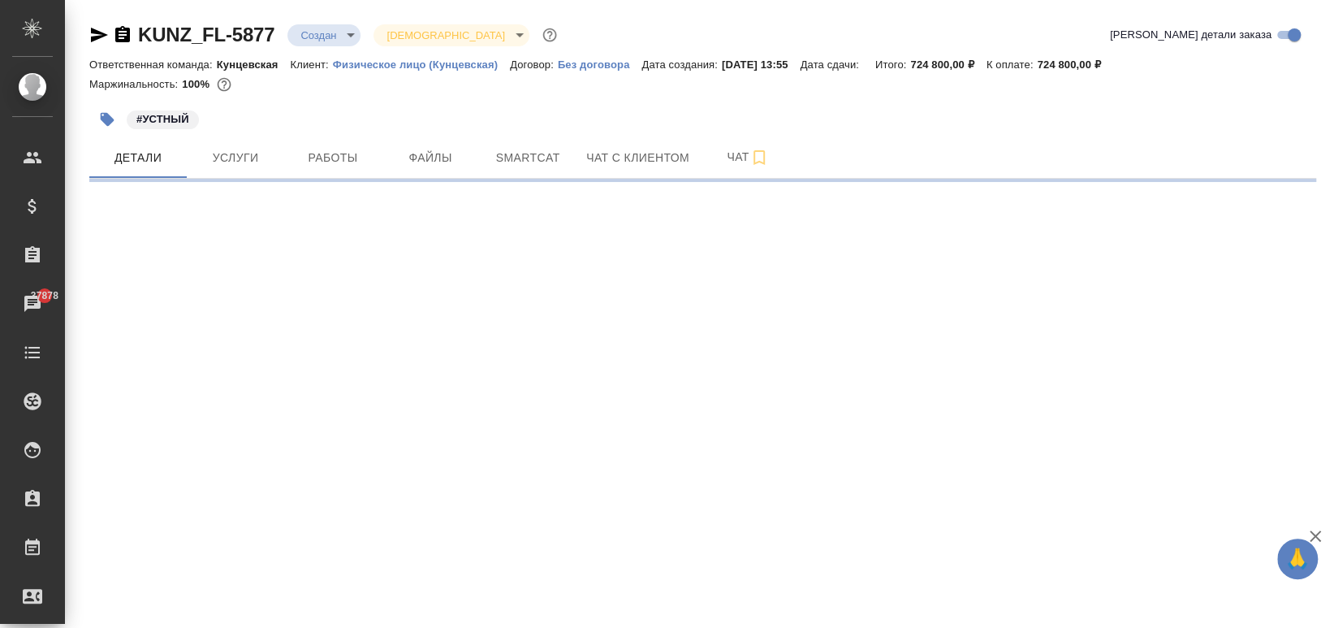
select select "RU"
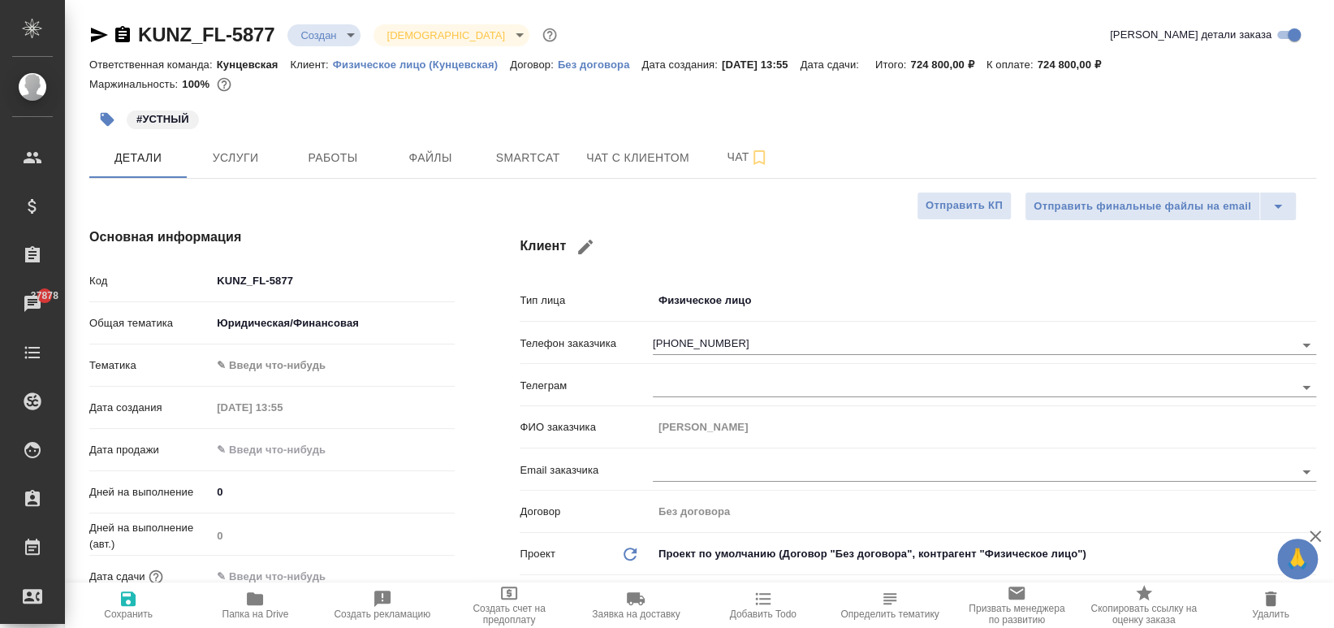
type textarea "x"
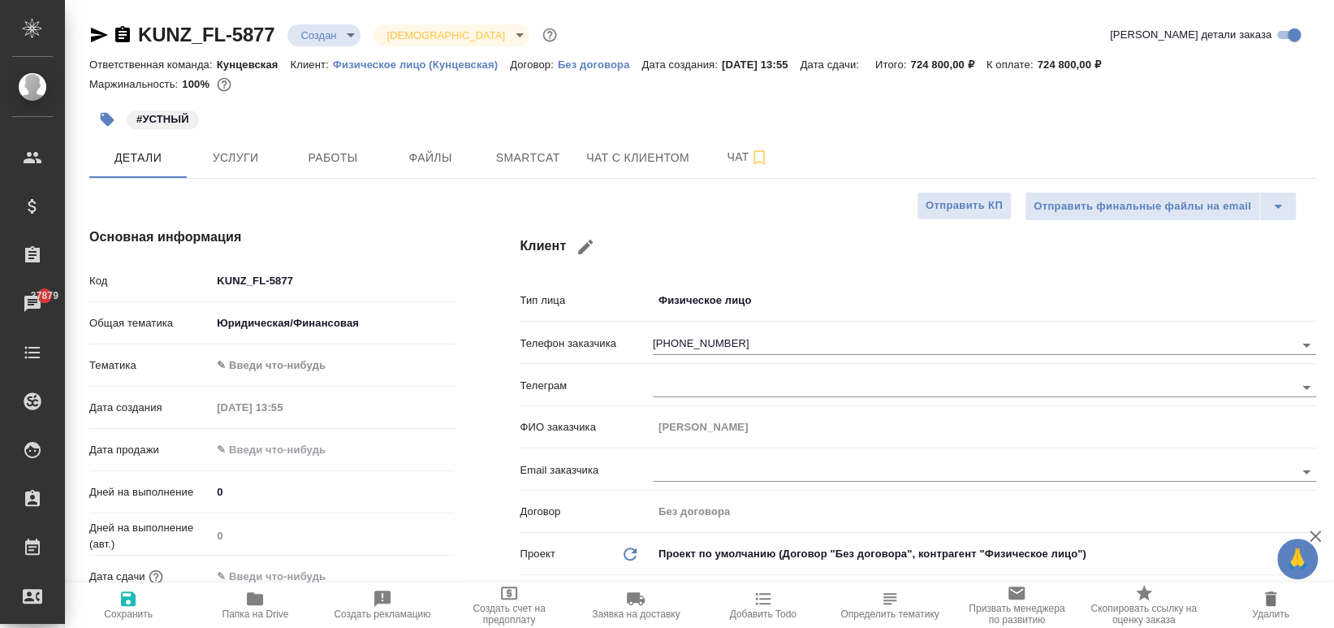
type textarea "x"
click at [128, 44] on icon "button" at bounding box center [122, 34] width 19 height 19
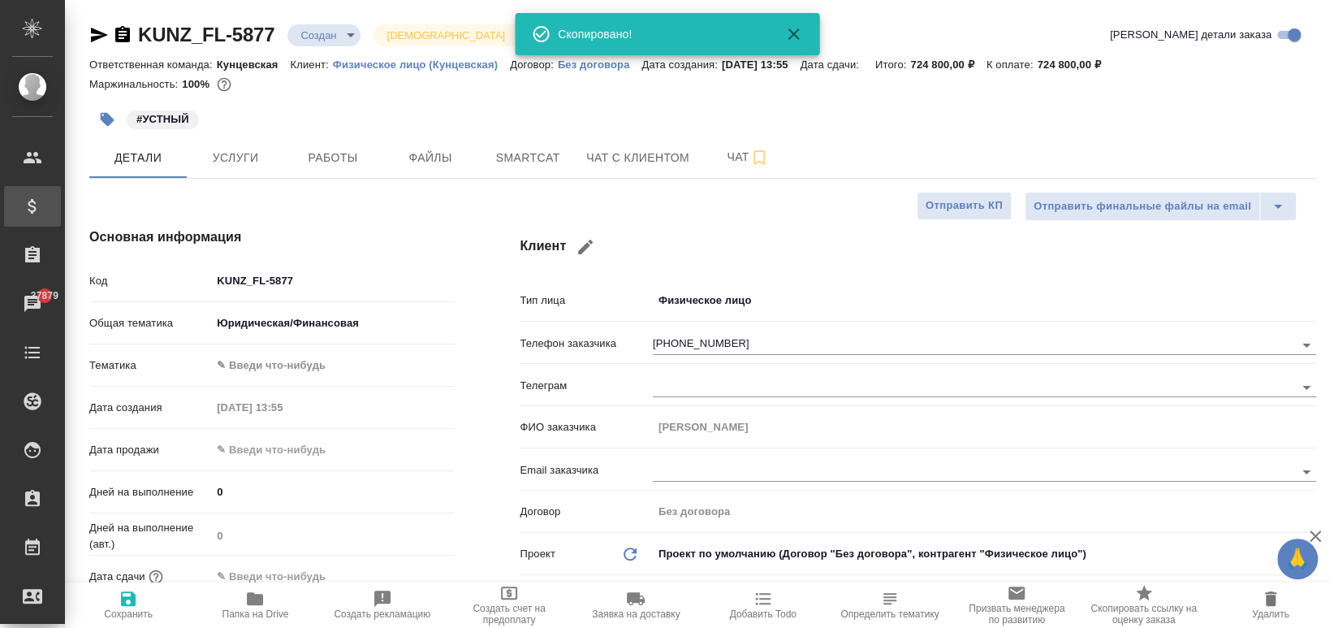
type textarea "x"
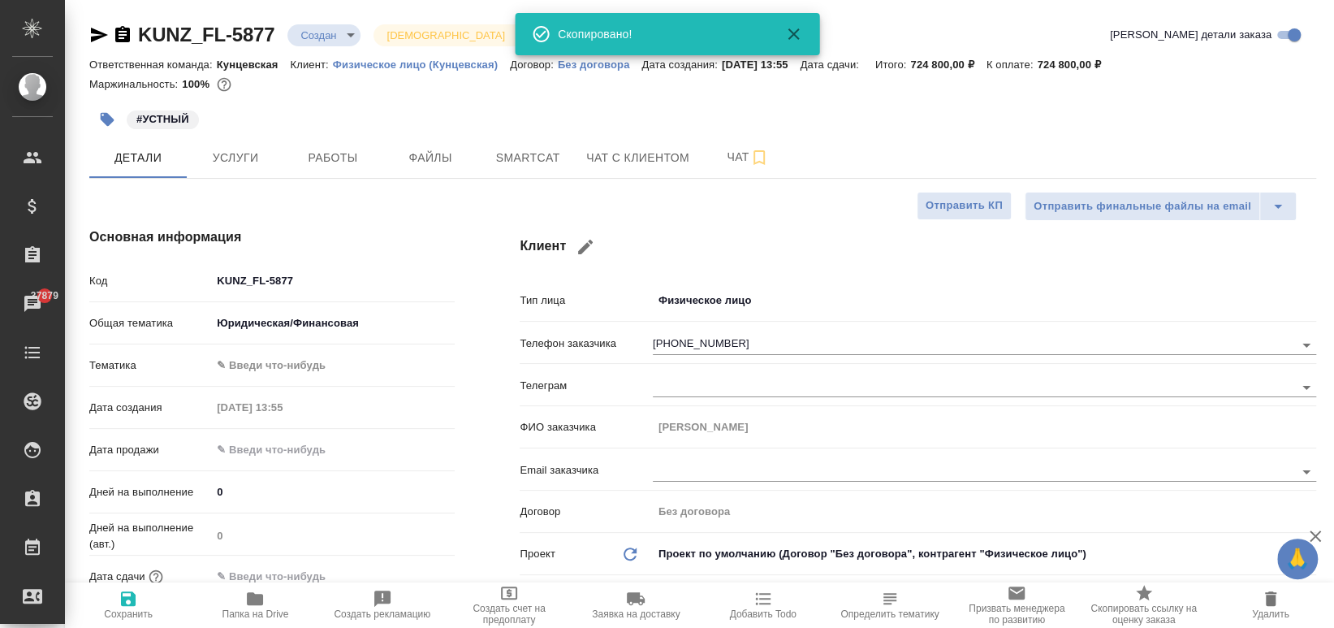
type textarea "x"
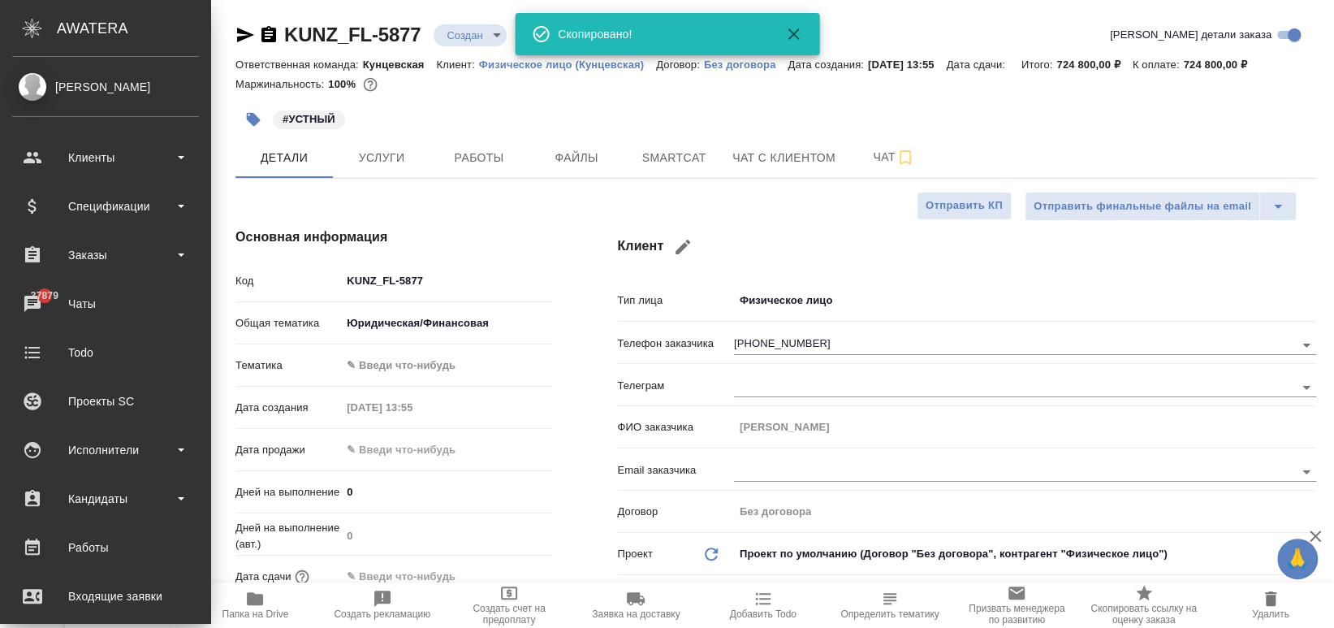
type textarea "x"
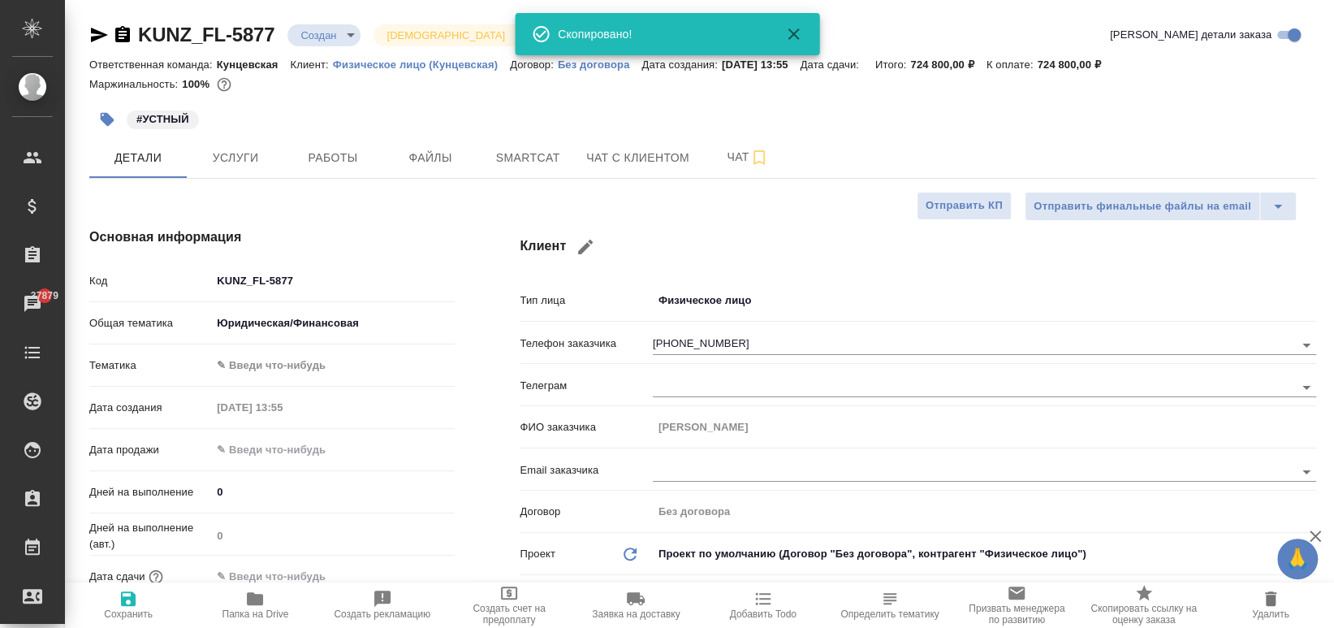
drag, startPoint x: 126, startPoint y: 31, endPoint x: 154, endPoint y: 67, distance: 45.7
click at [126, 31] on icon "button" at bounding box center [122, 34] width 19 height 19
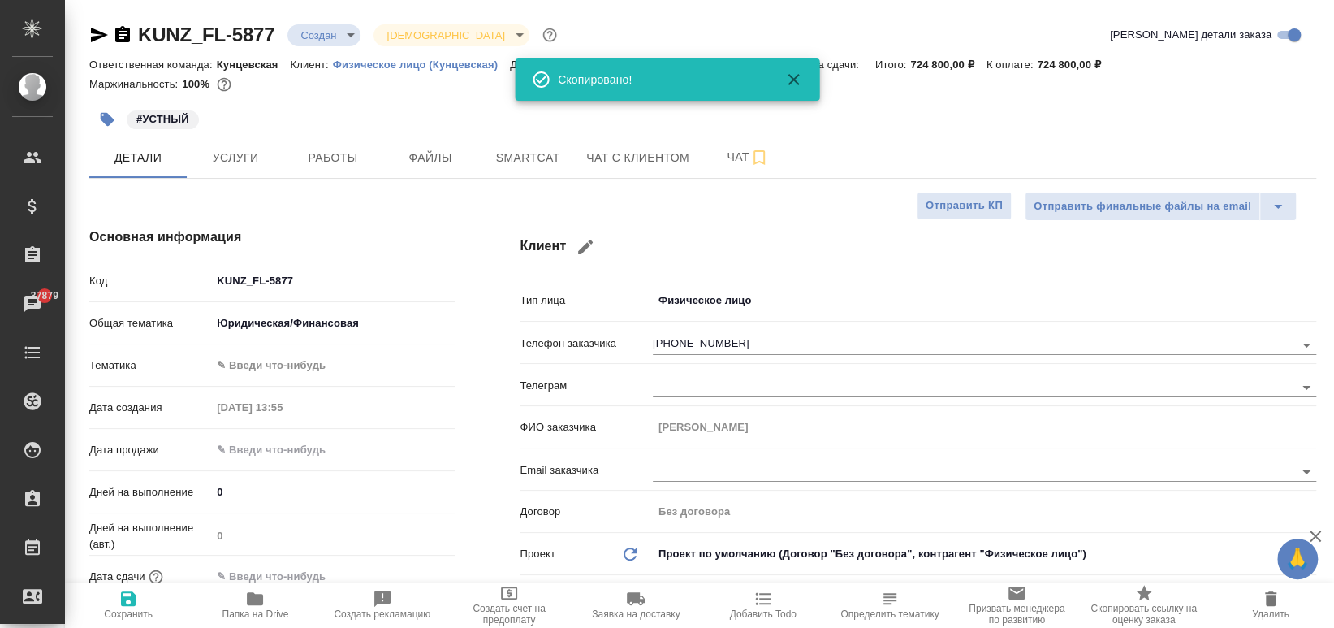
type textarea "x"
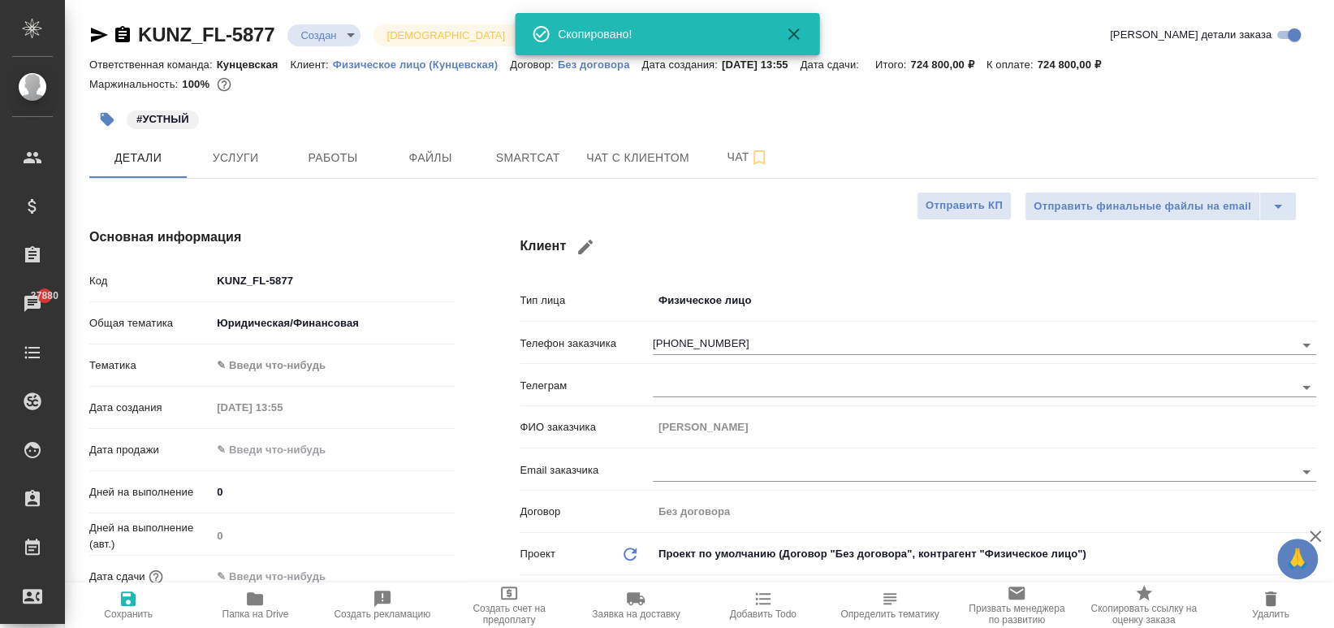
type textarea "x"
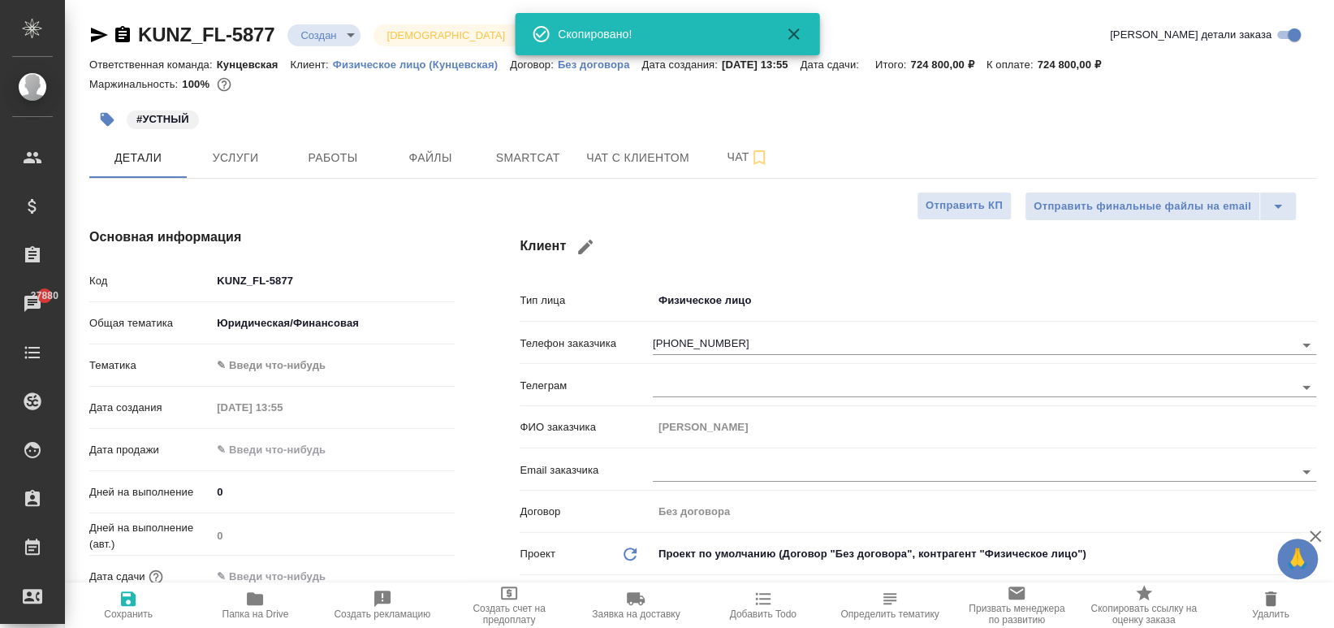
type textarea "x"
click at [123, 32] on icon "button" at bounding box center [122, 34] width 19 height 19
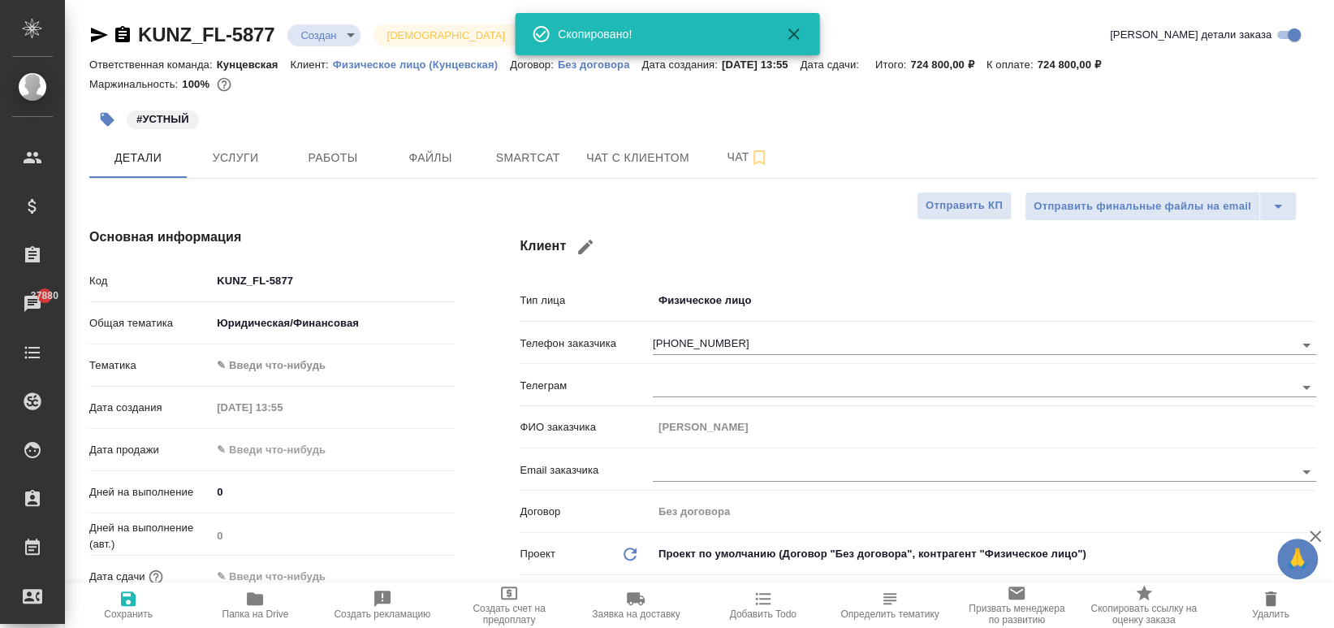
type textarea "x"
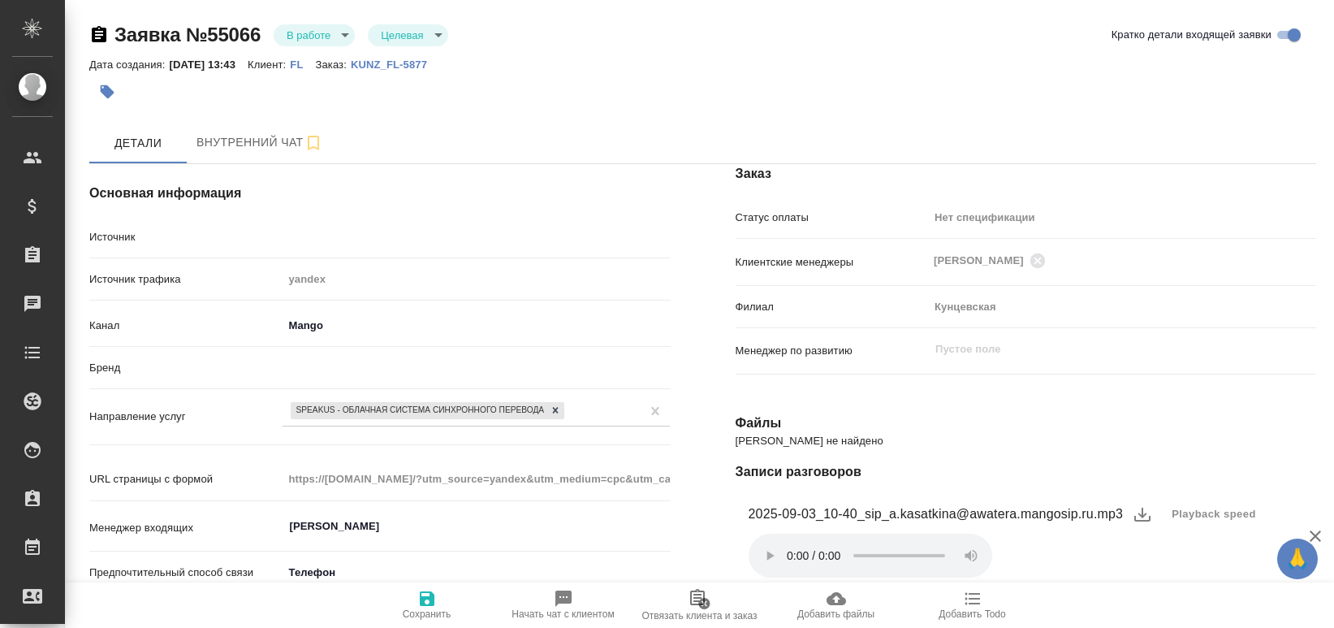
select select "RU"
click at [97, 37] on icon "button" at bounding box center [98, 34] width 19 height 19
type textarea "x"
